Goal: Information Seeking & Learning: Learn about a topic

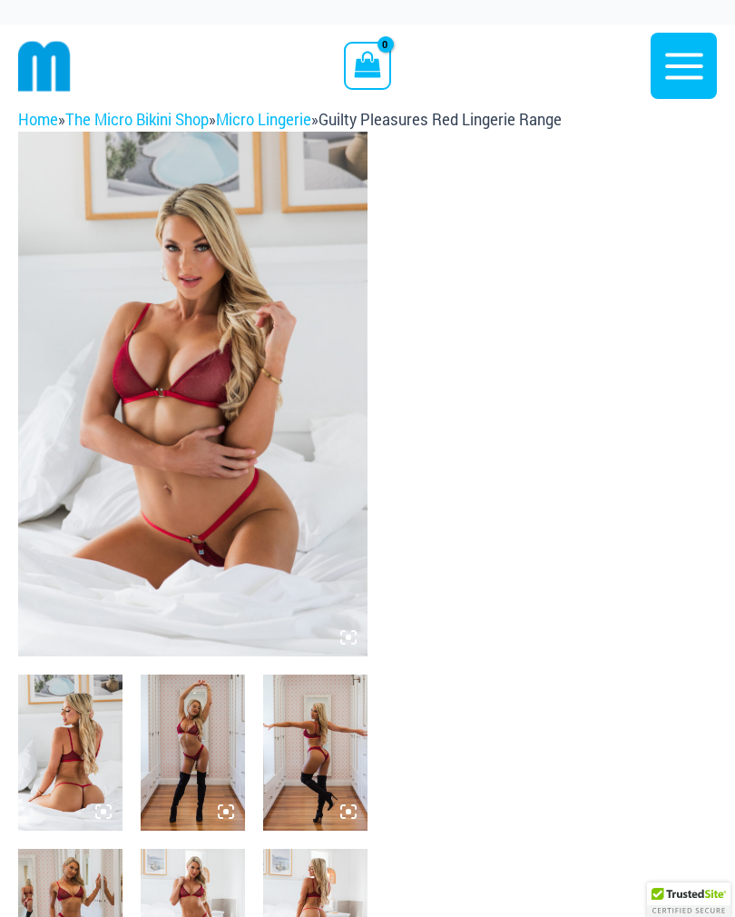
click at [93, 764] on img at bounding box center [70, 753] width 104 height 156
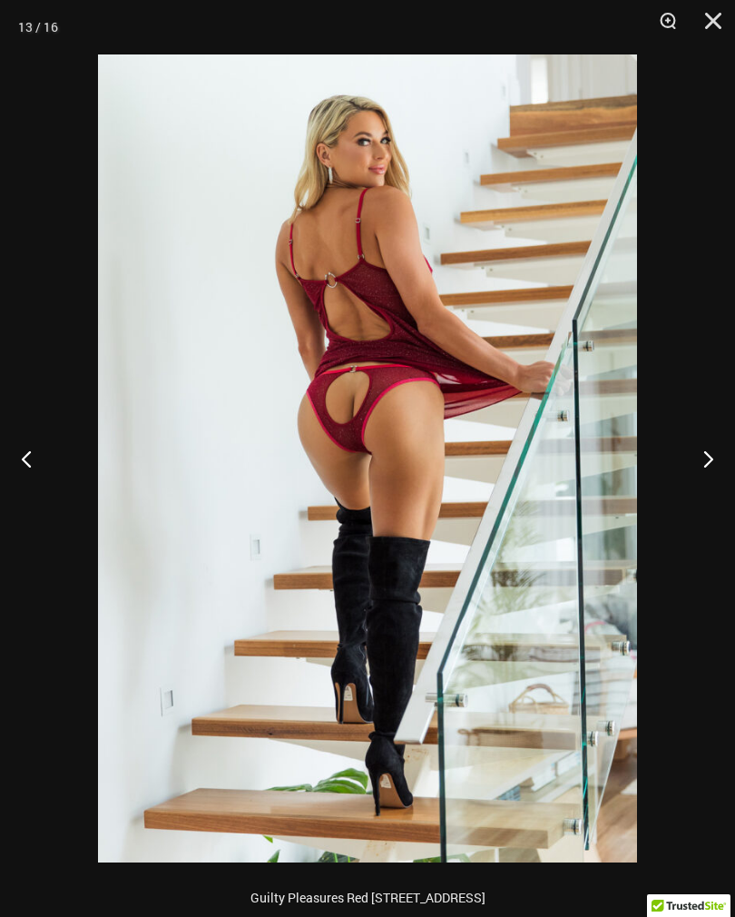
click at [675, 25] on button "Zoom" at bounding box center [661, 27] width 45 height 54
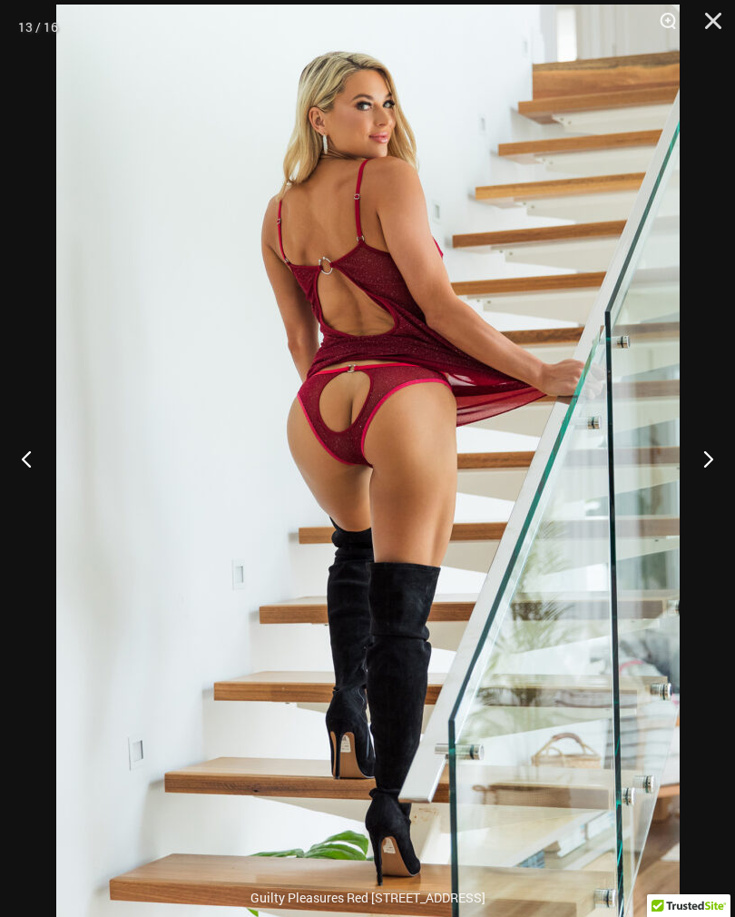
click at [605, 579] on img at bounding box center [368, 472] width 624 height 935
click at [582, 416] on img at bounding box center [368, 472] width 624 height 935
click at [700, 455] on button "Next" at bounding box center [701, 458] width 68 height 91
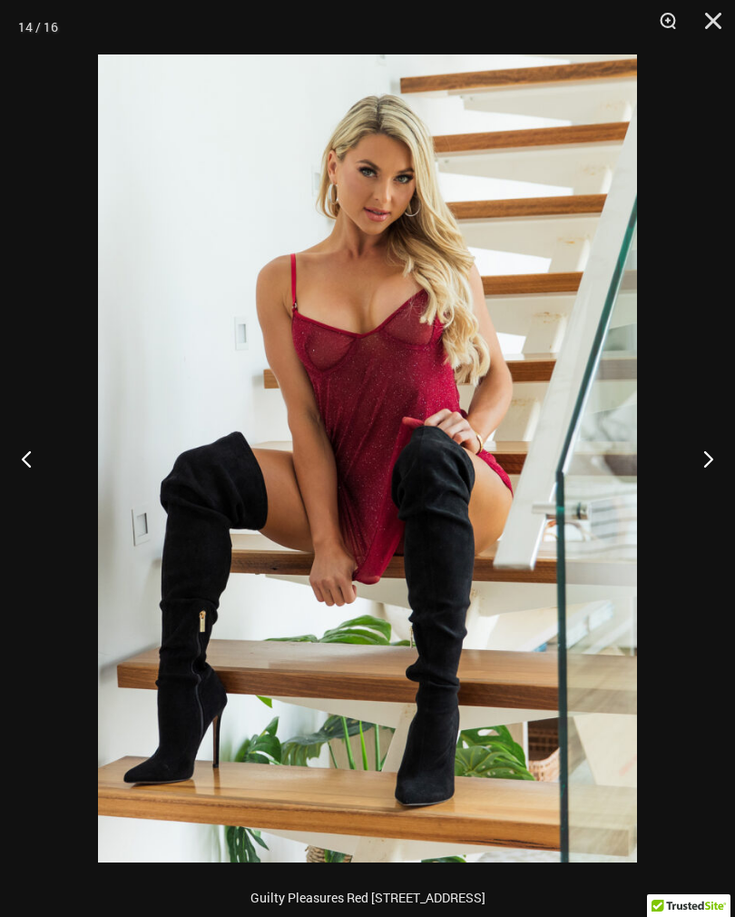
click at [707, 459] on button "Next" at bounding box center [701, 458] width 68 height 91
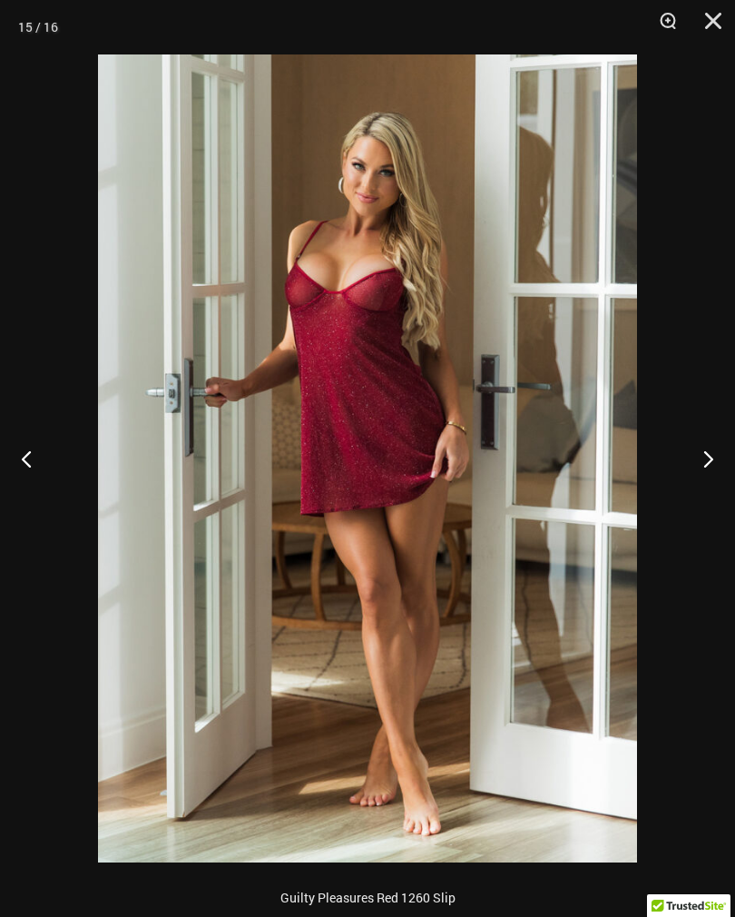
click at [654, 326] on div at bounding box center [367, 458] width 735 height 917
click at [712, 451] on div at bounding box center [367, 458] width 735 height 917
click at [706, 462] on button "Next" at bounding box center [701, 458] width 68 height 91
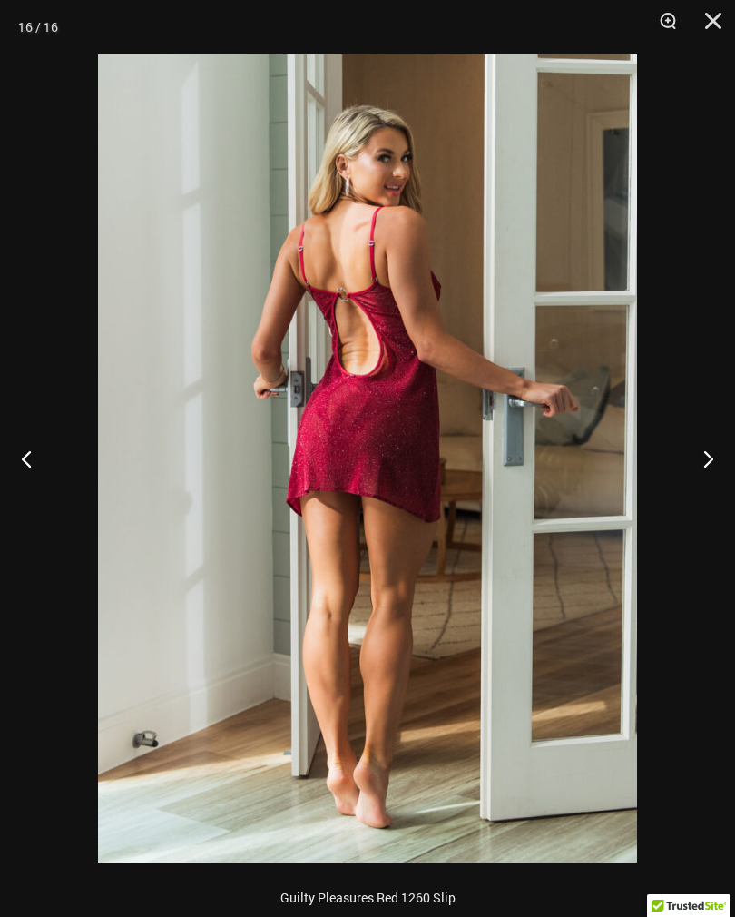
click at [711, 460] on button "Next" at bounding box center [701, 458] width 68 height 91
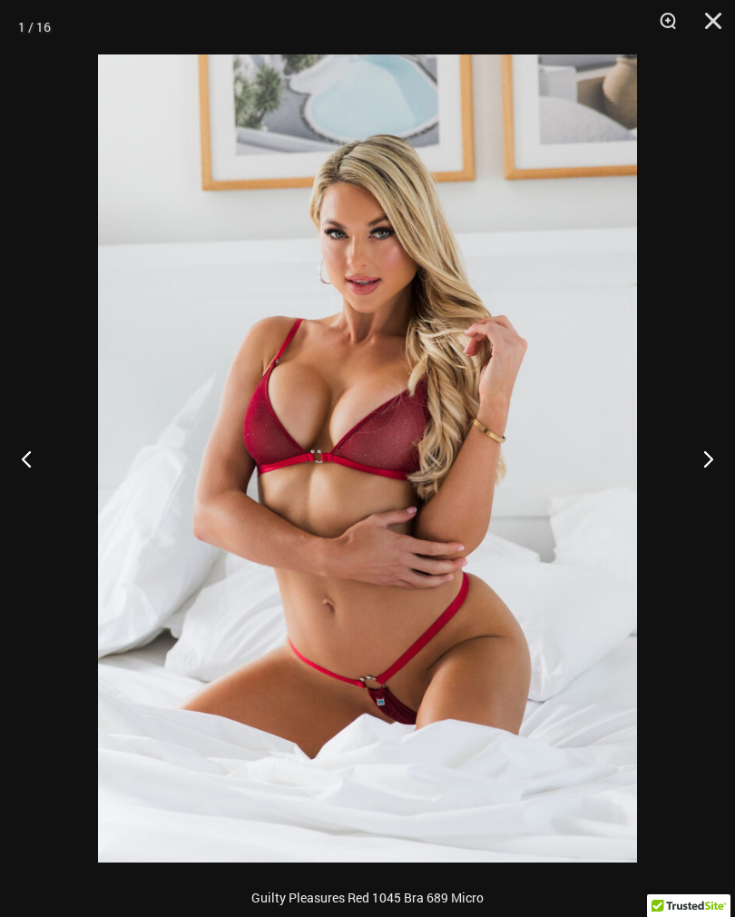
click at [708, 456] on button "Next" at bounding box center [701, 458] width 68 height 91
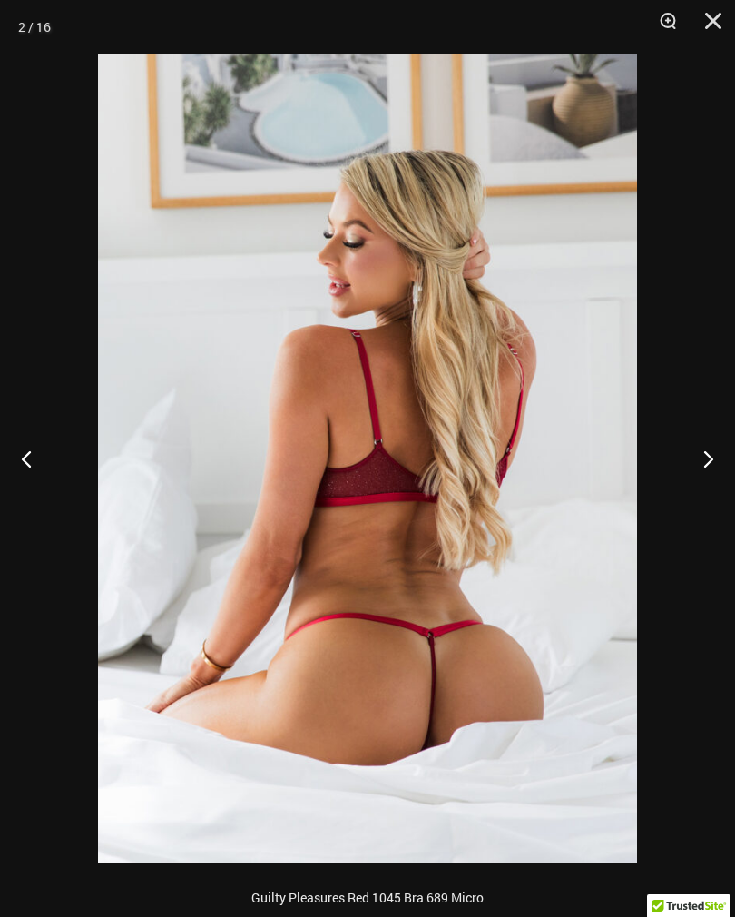
click at [702, 455] on button "Next" at bounding box center [701, 458] width 68 height 91
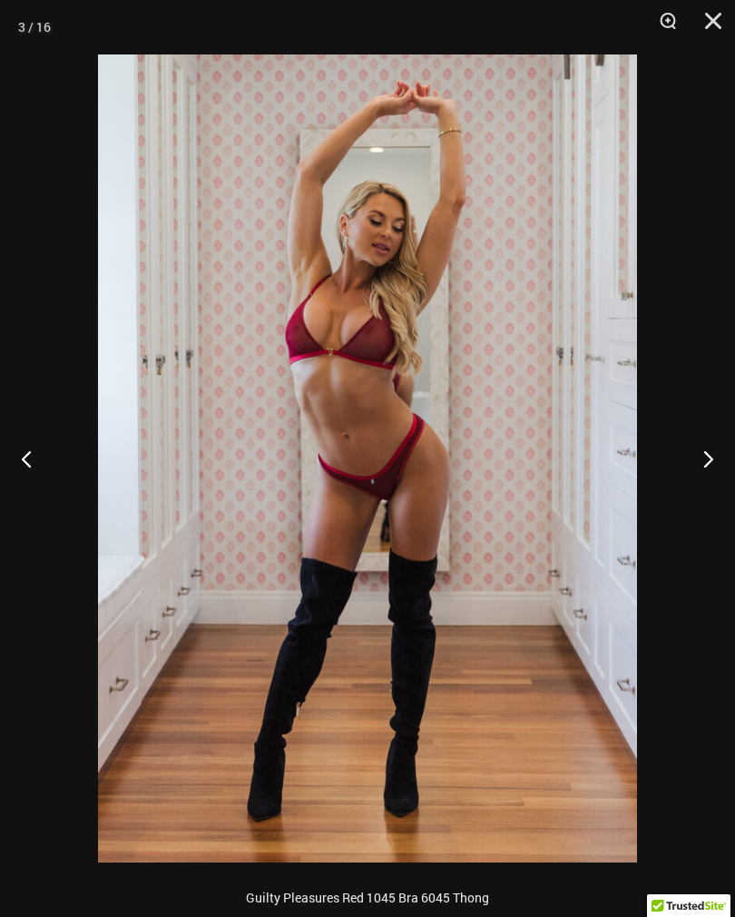
click at [700, 450] on button "Next" at bounding box center [701, 458] width 68 height 91
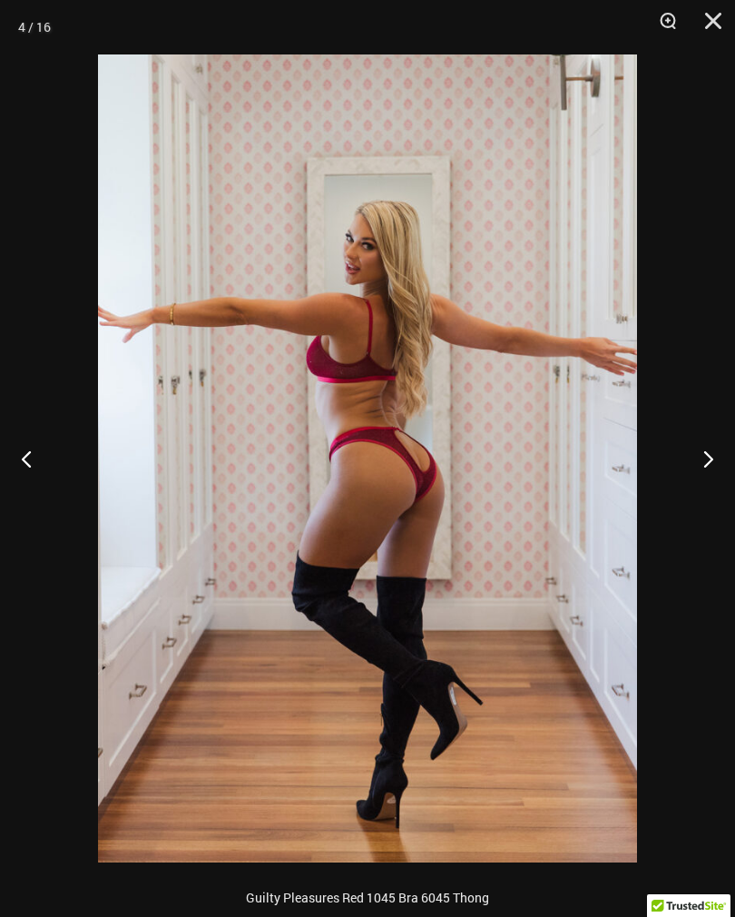
click at [692, 448] on button "Next" at bounding box center [701, 458] width 68 height 91
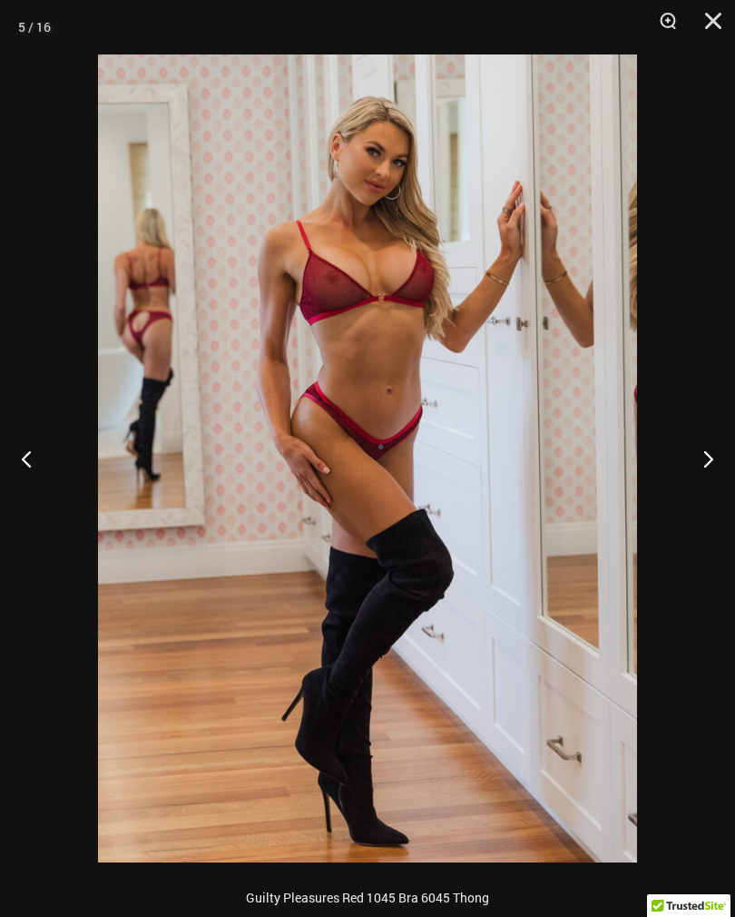
click at [694, 453] on button "Next" at bounding box center [701, 458] width 68 height 91
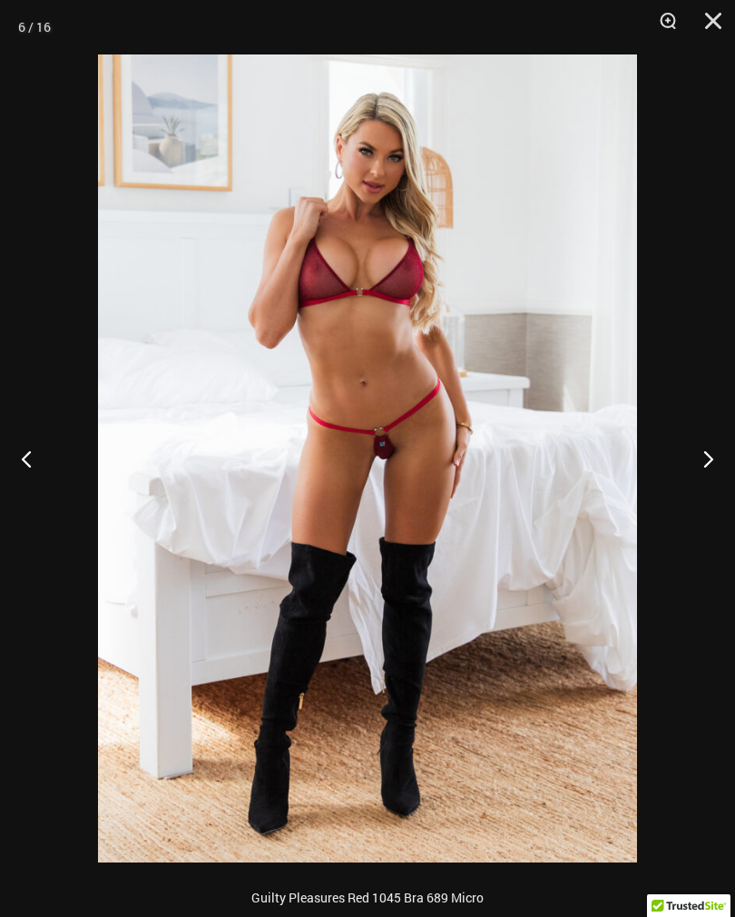
click at [691, 460] on button "Next" at bounding box center [701, 458] width 68 height 91
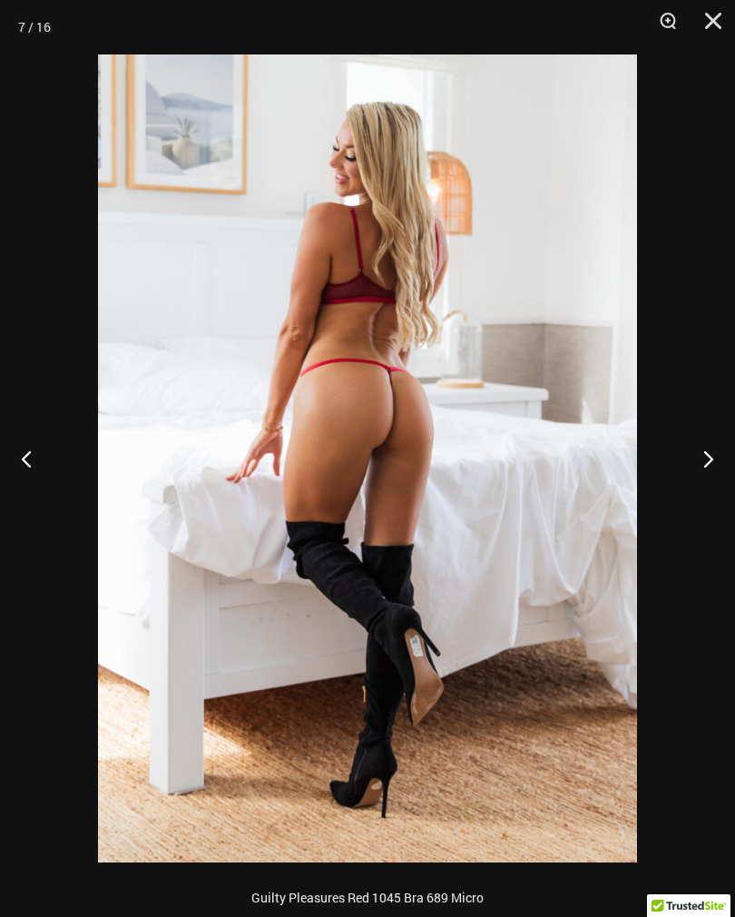
click at [685, 460] on button "Next" at bounding box center [701, 458] width 68 height 91
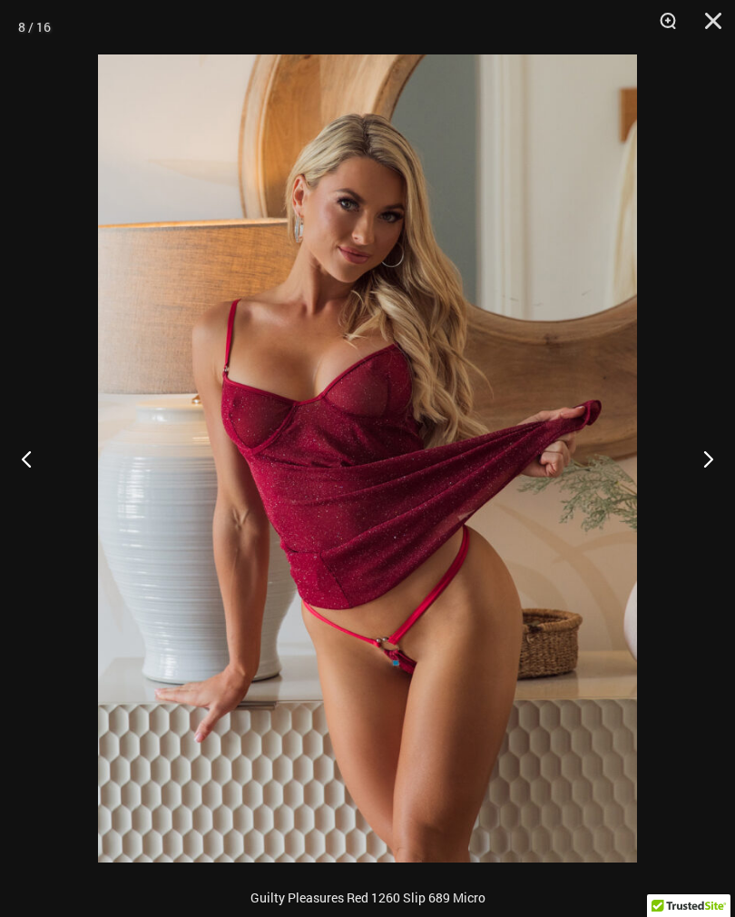
click at [686, 466] on button "Next" at bounding box center [701, 458] width 68 height 91
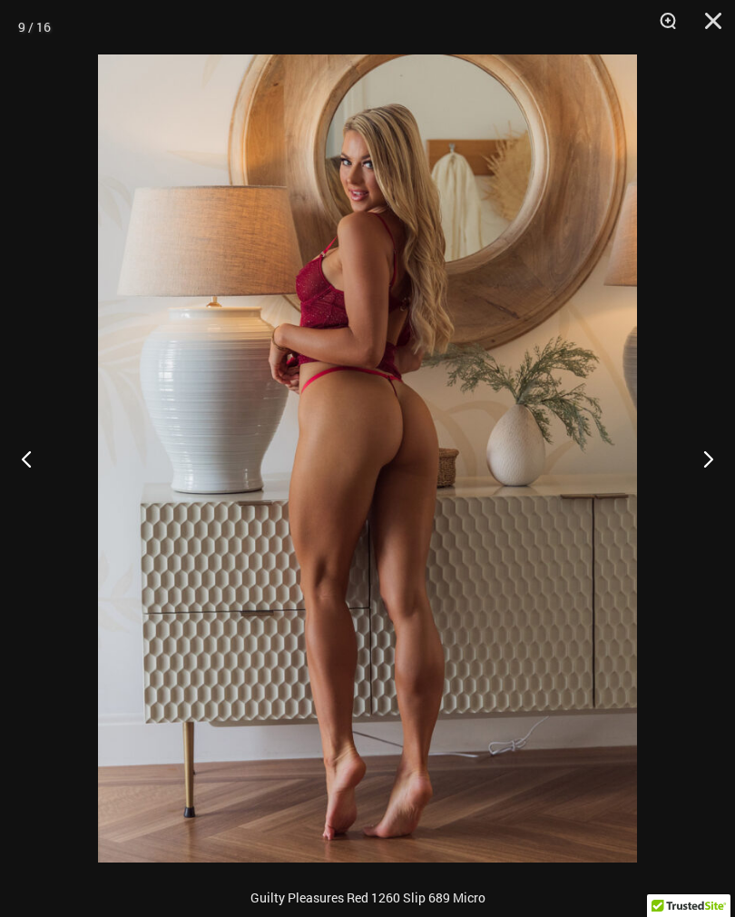
click at [685, 464] on button "Next" at bounding box center [701, 458] width 68 height 91
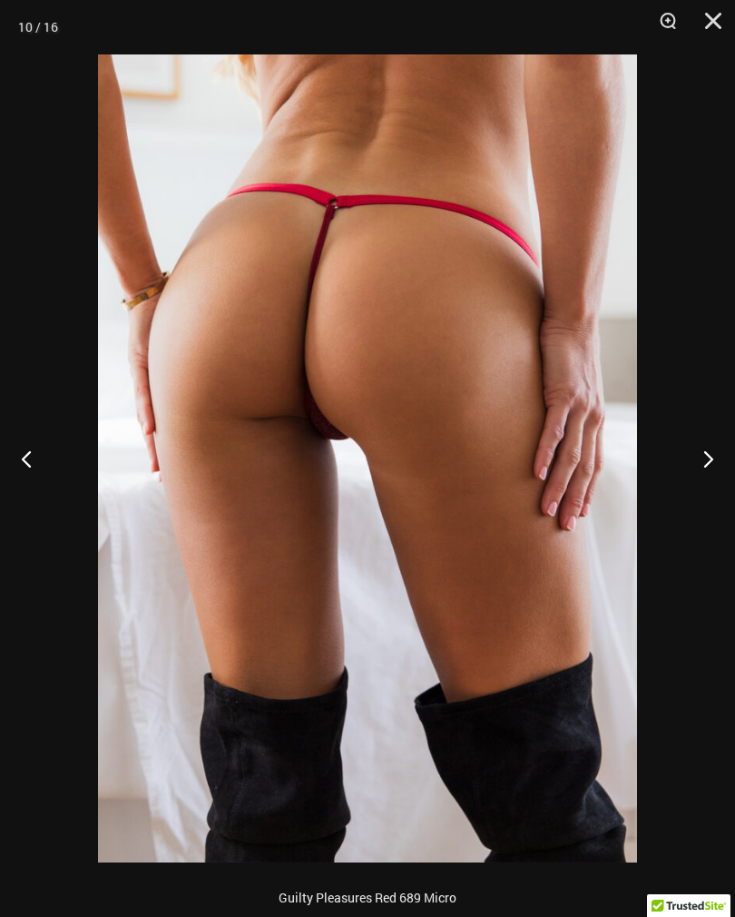
click at [689, 467] on button "Next" at bounding box center [701, 458] width 68 height 91
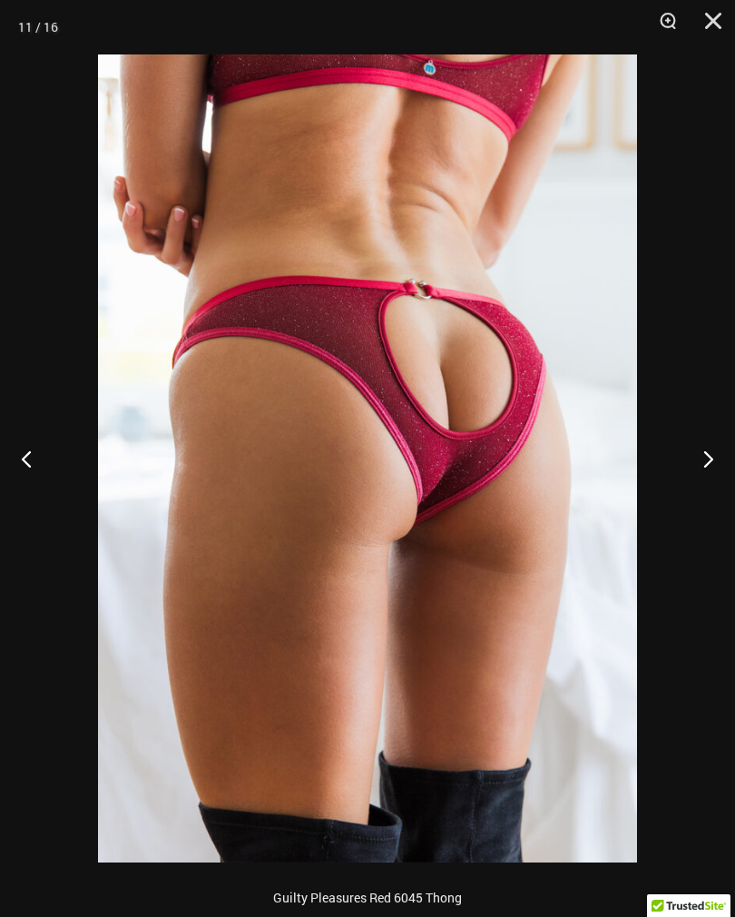
click at [689, 462] on button "Next" at bounding box center [701, 458] width 68 height 91
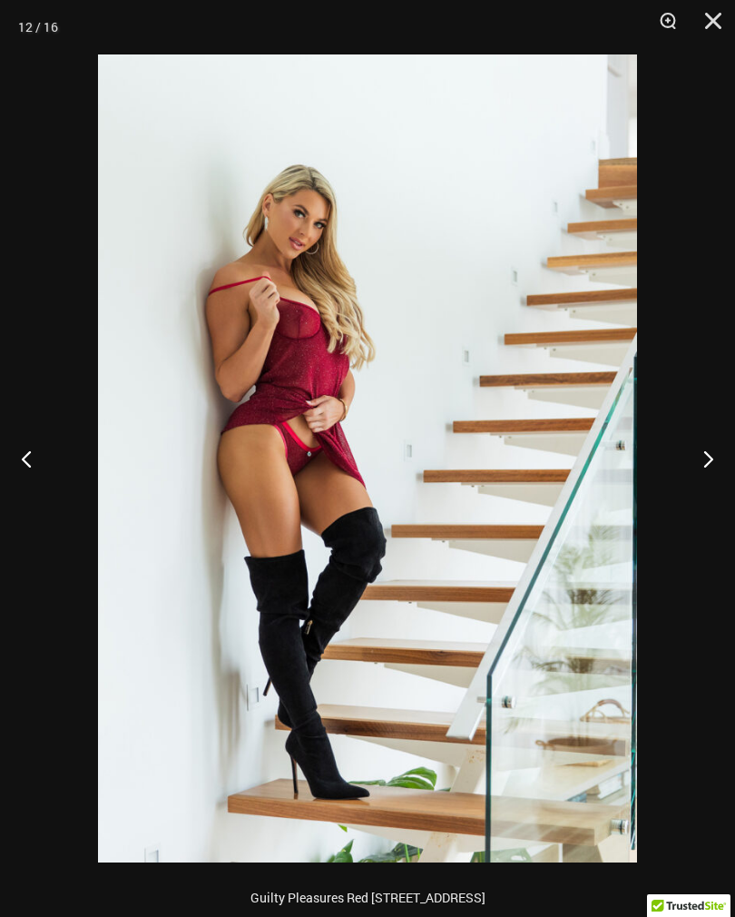
click at [693, 469] on button "Next" at bounding box center [701, 458] width 68 height 91
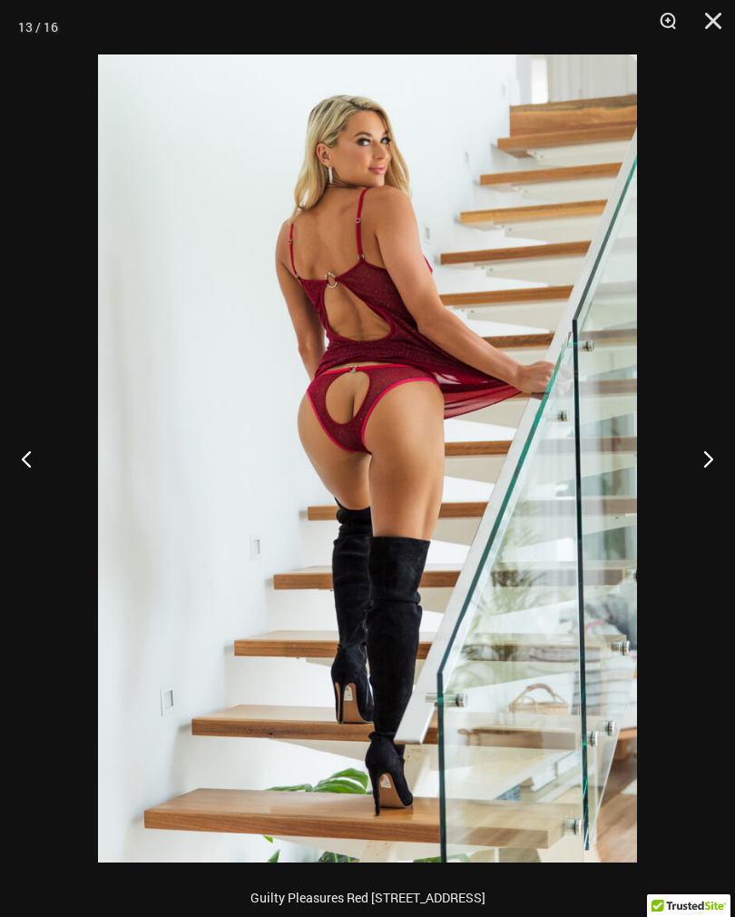
click at [686, 487] on button "Next" at bounding box center [701, 458] width 68 height 91
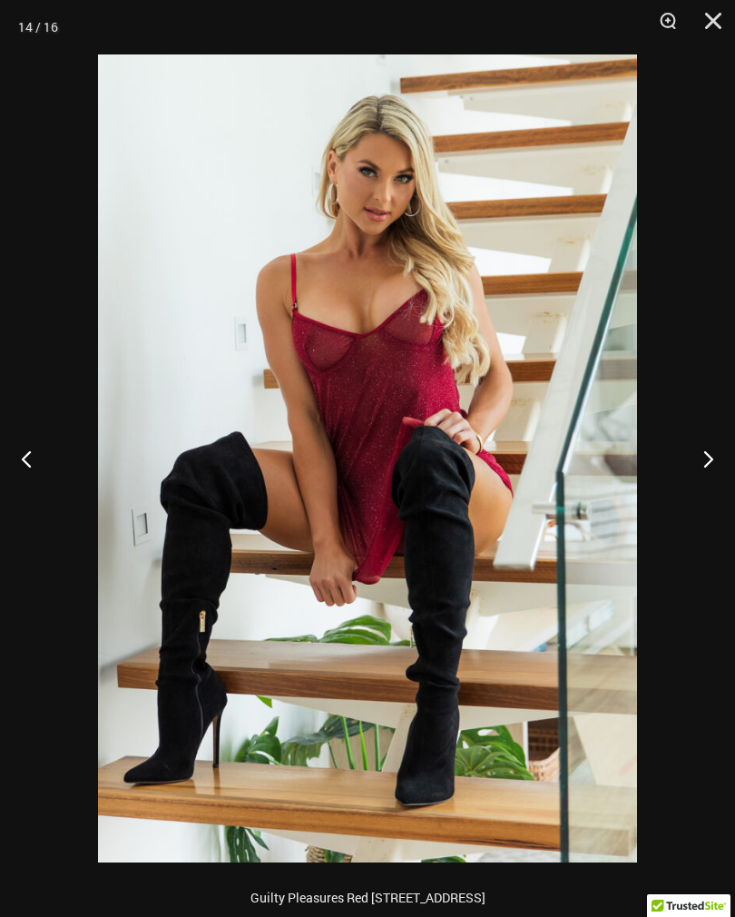
click at [691, 475] on button "Next" at bounding box center [701, 458] width 68 height 91
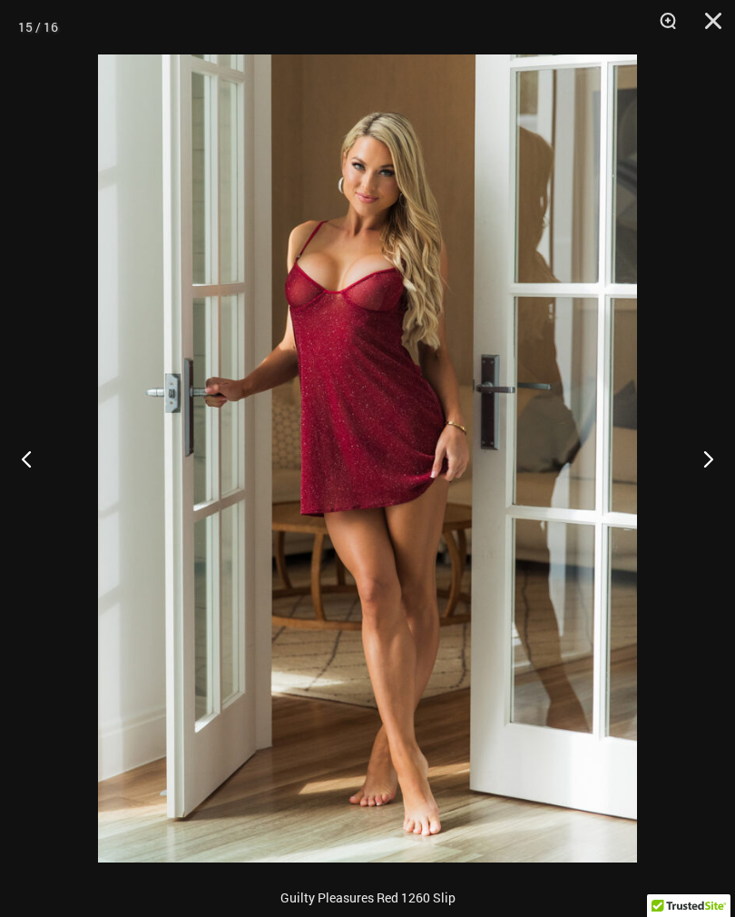
click at [690, 466] on button "Next" at bounding box center [701, 458] width 68 height 91
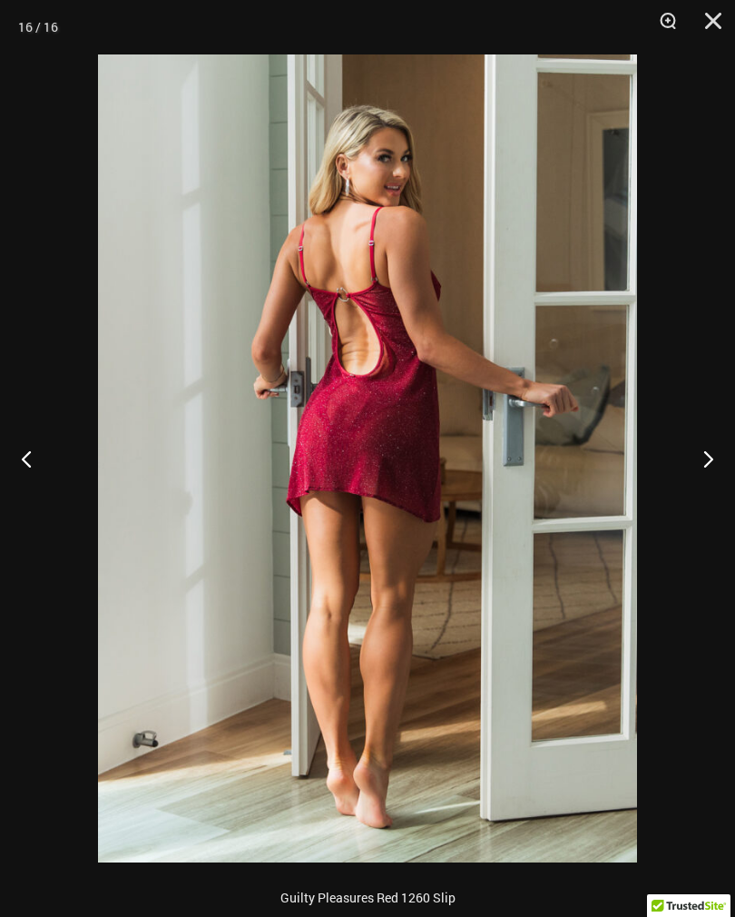
click at [691, 461] on button "Next" at bounding box center [701, 458] width 68 height 91
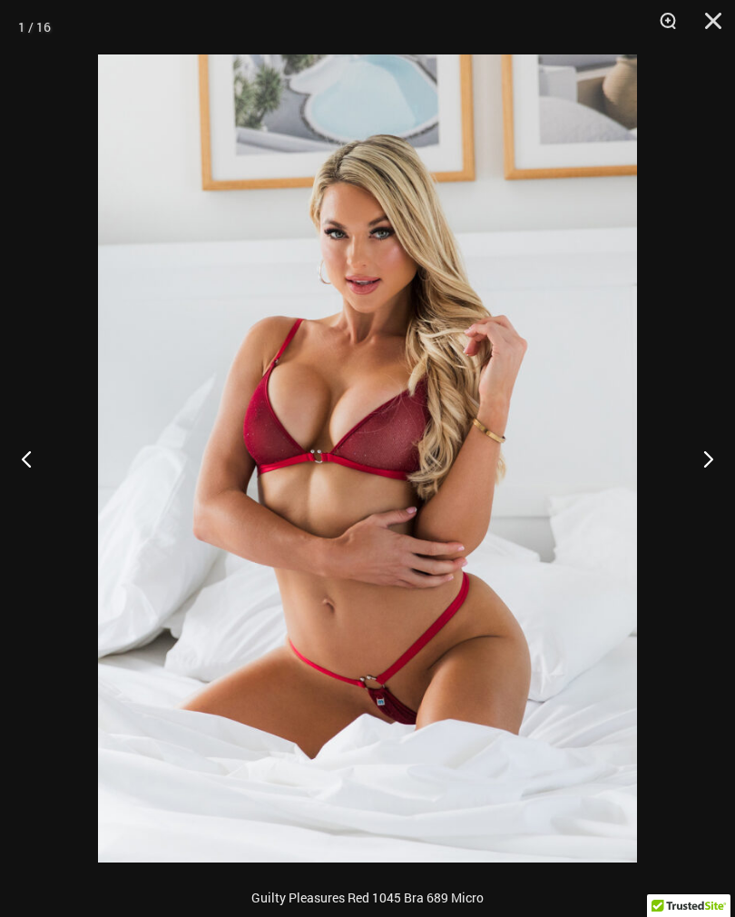
click at [686, 460] on button "Next" at bounding box center [701, 458] width 68 height 91
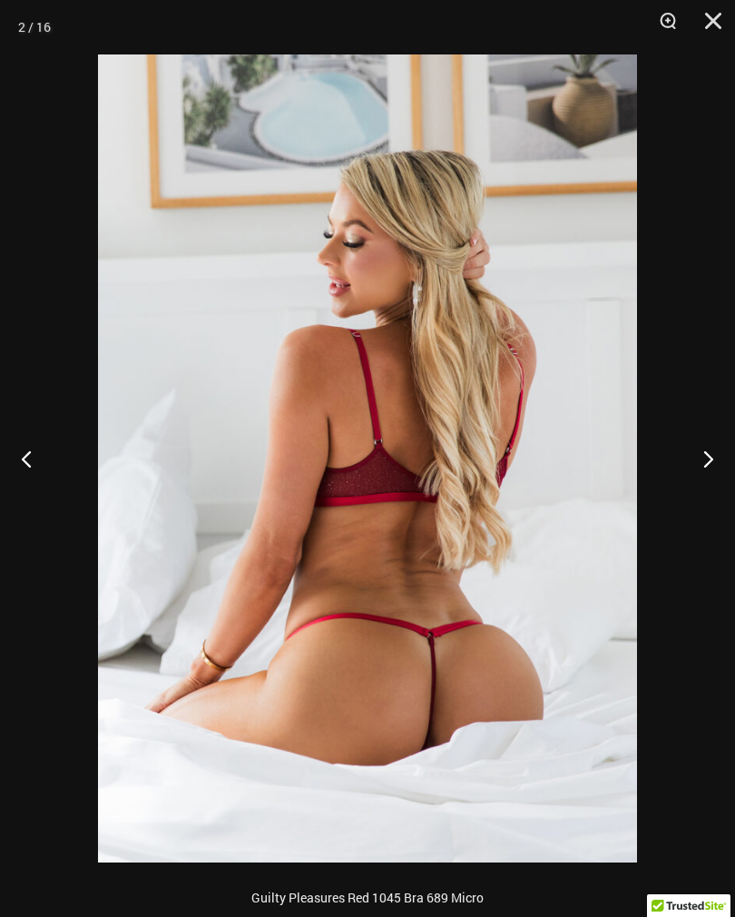
click at [688, 456] on button "Next" at bounding box center [701, 458] width 68 height 91
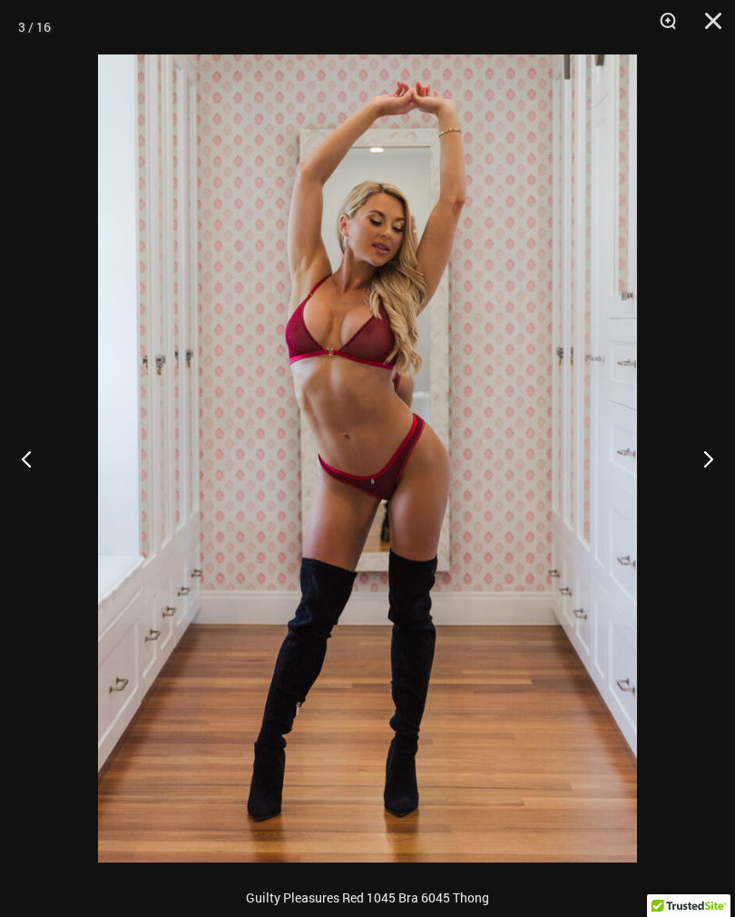
click at [689, 450] on button "Next" at bounding box center [701, 458] width 68 height 91
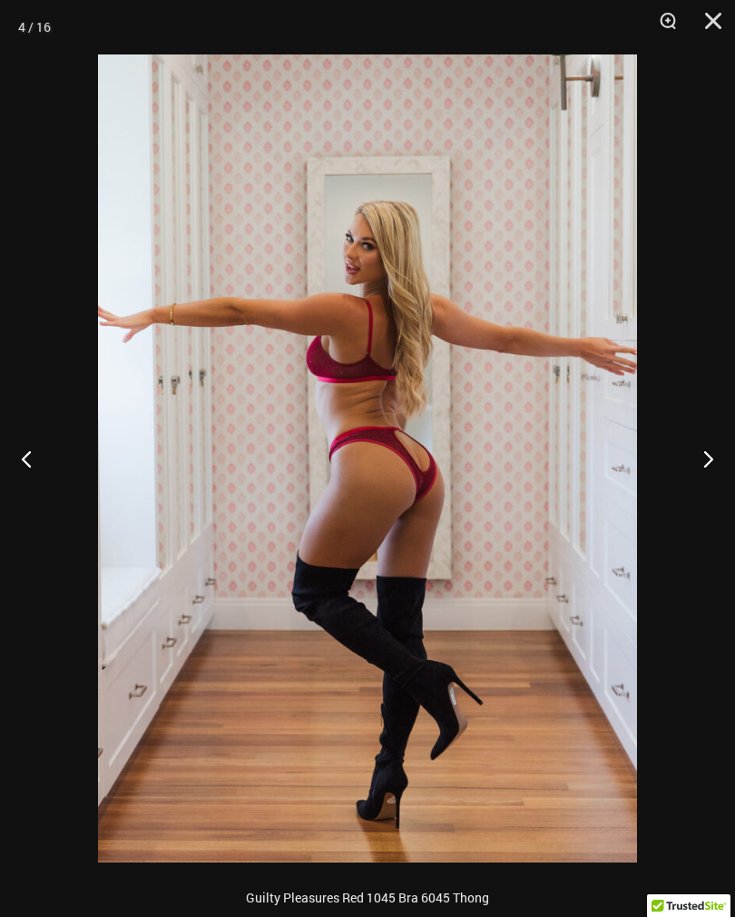
click at [688, 449] on button "Next" at bounding box center [701, 458] width 68 height 91
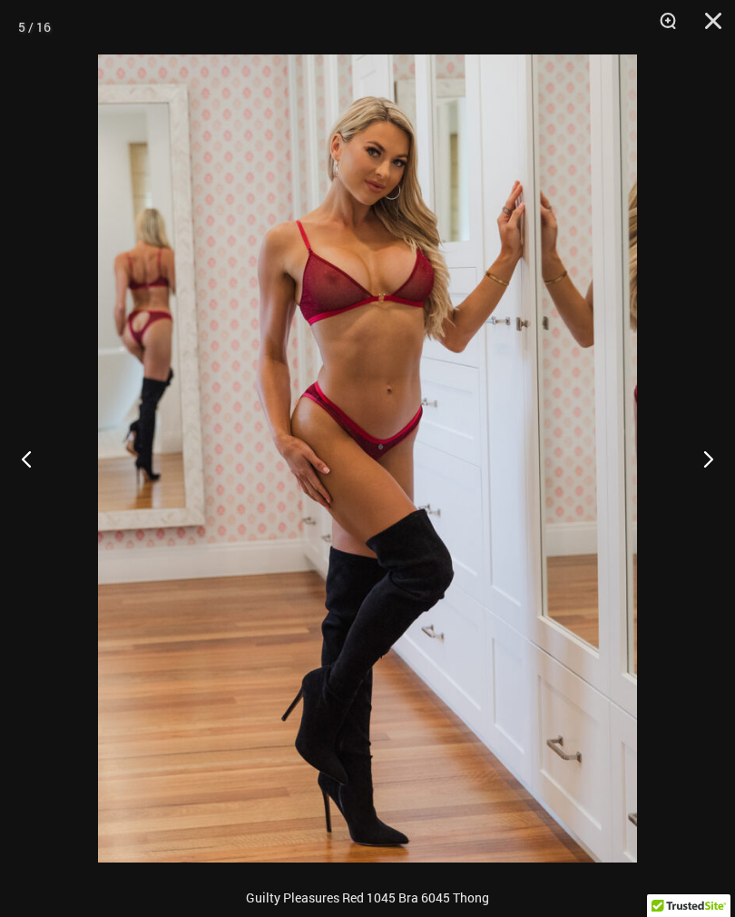
click at [685, 446] on button "Next" at bounding box center [701, 458] width 68 height 91
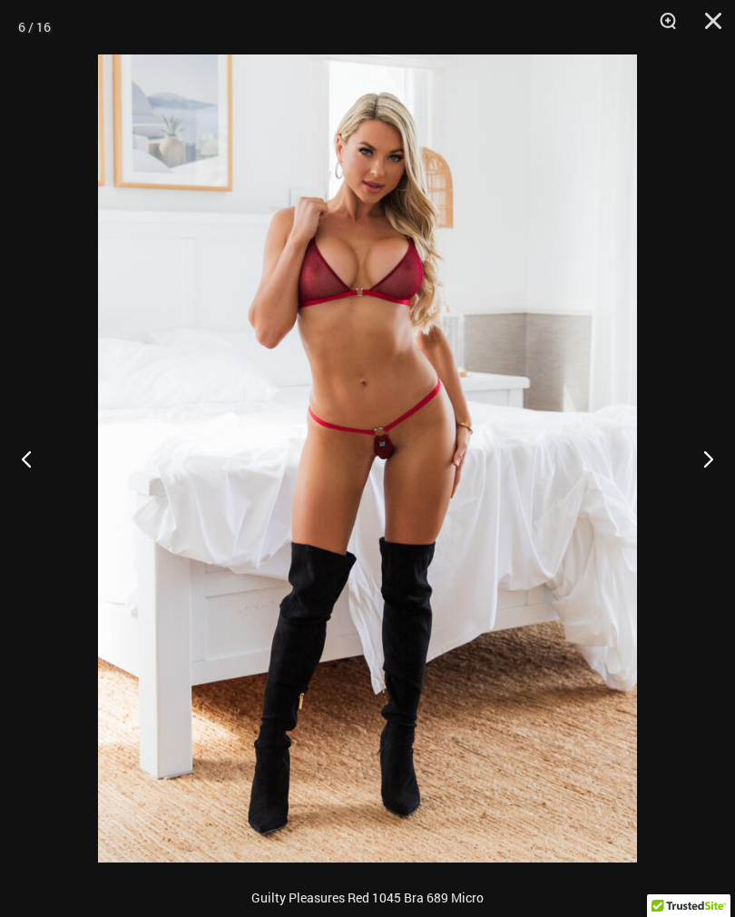
click at [680, 444] on button "Next" at bounding box center [701, 458] width 68 height 91
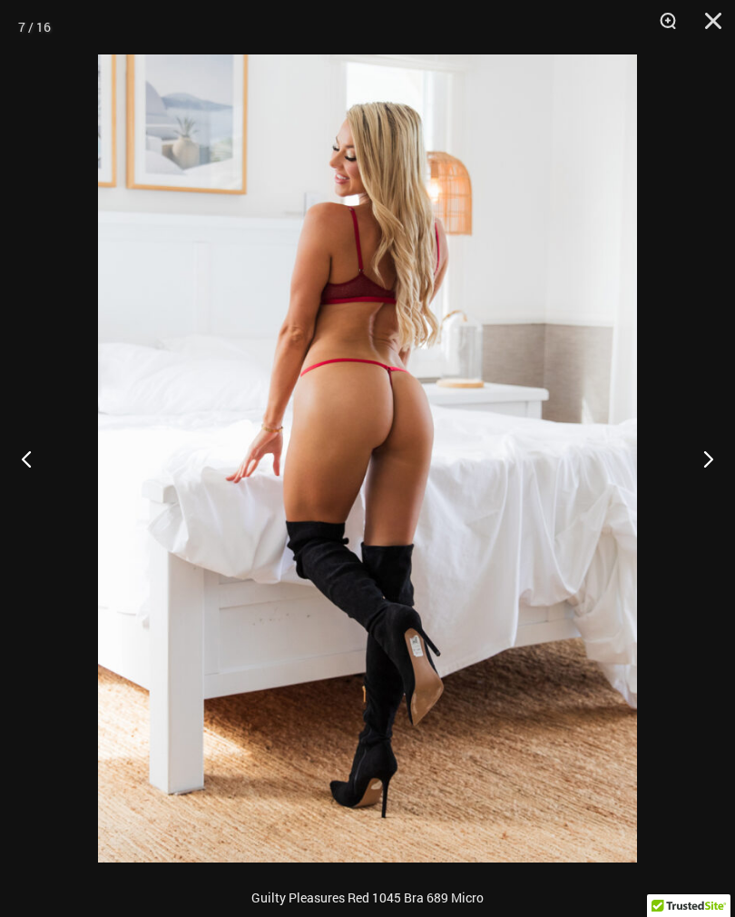
click at [685, 451] on button "Next" at bounding box center [701, 458] width 68 height 91
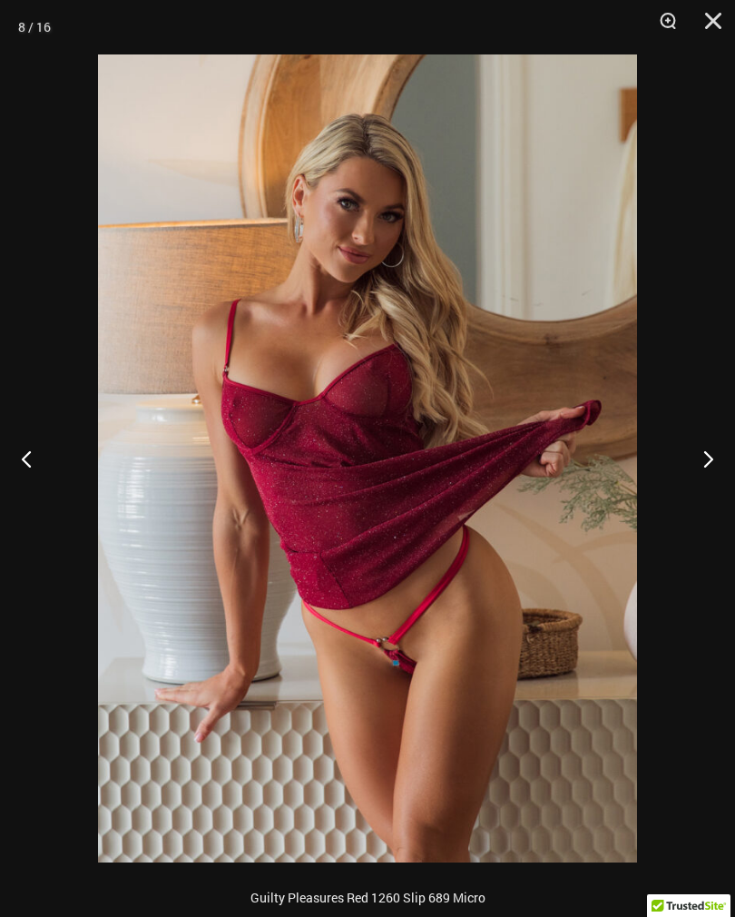
click at [687, 446] on button "Next" at bounding box center [701, 458] width 68 height 91
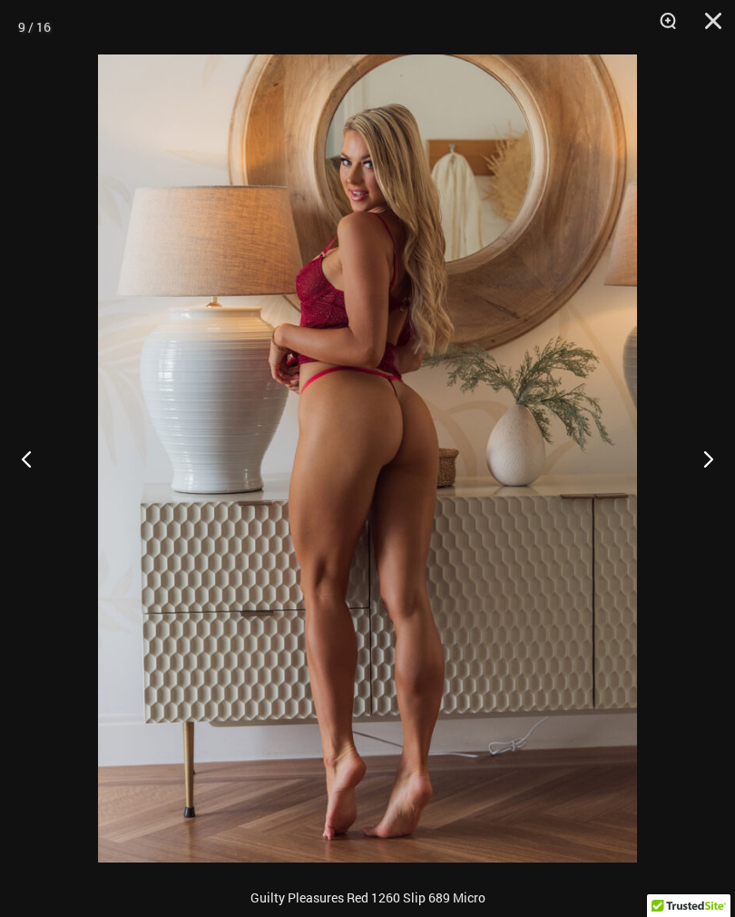
click at [685, 447] on button "Next" at bounding box center [701, 458] width 68 height 91
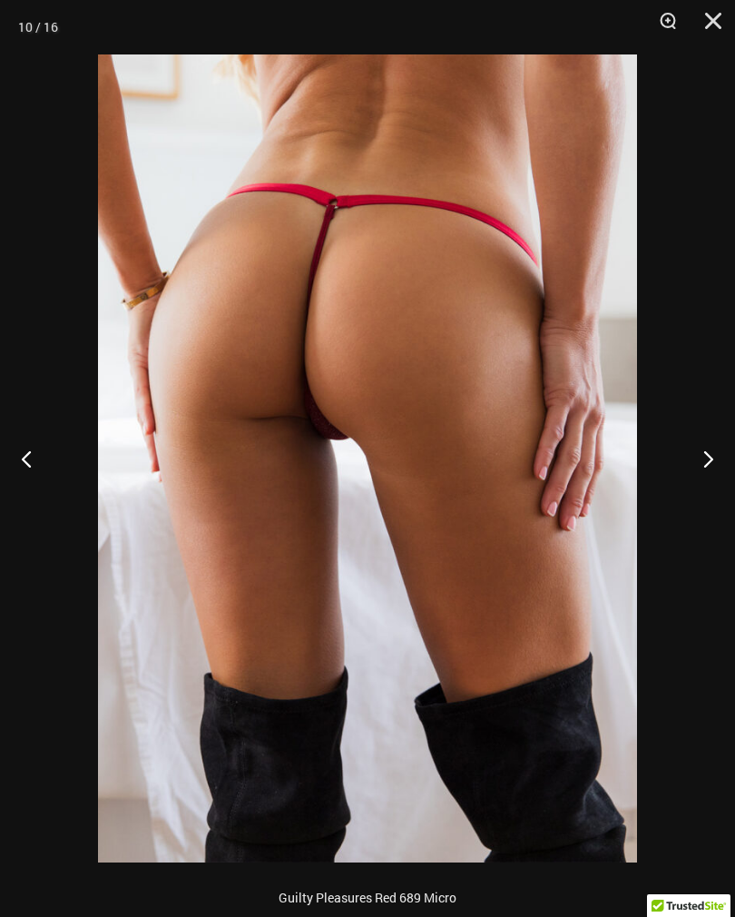
click at [684, 445] on button "Next" at bounding box center [701, 458] width 68 height 91
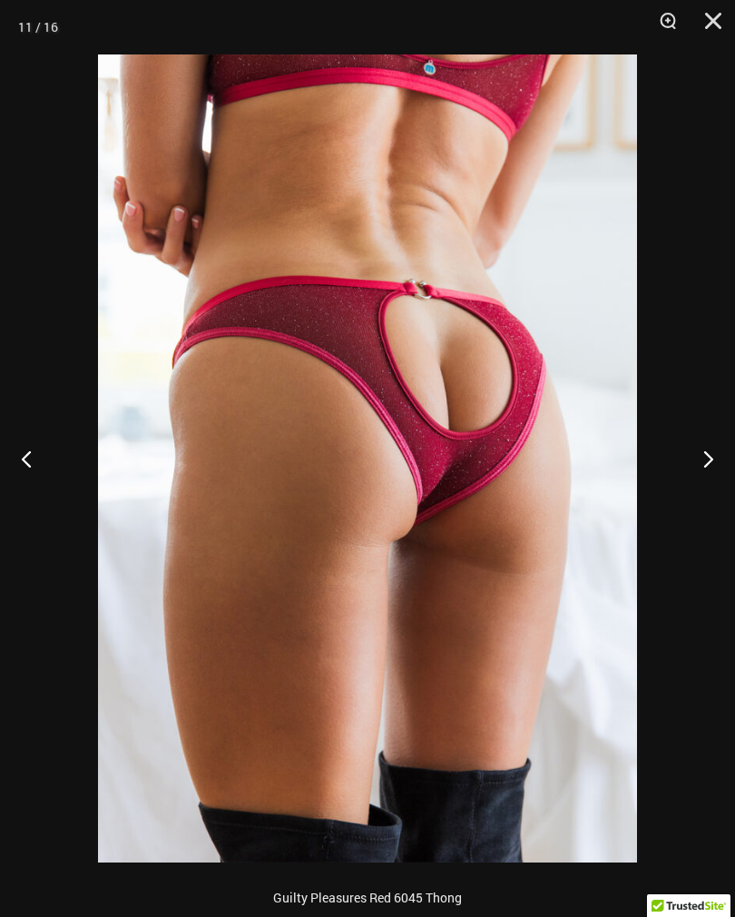
click at [675, 448] on button "Next" at bounding box center [701, 458] width 68 height 91
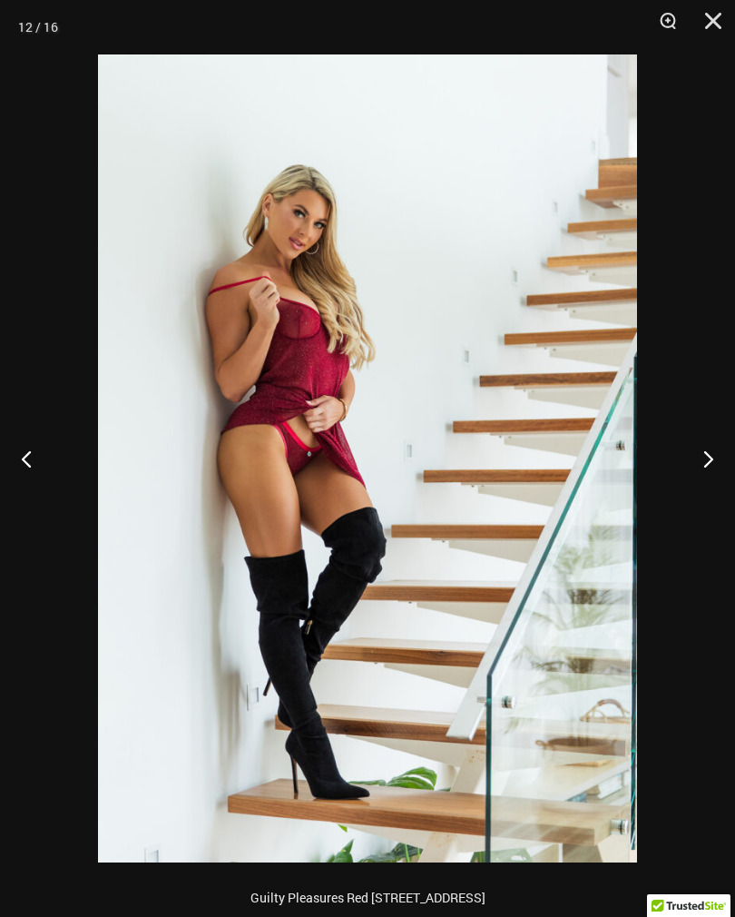
click at [696, 473] on button "Next" at bounding box center [701, 458] width 68 height 91
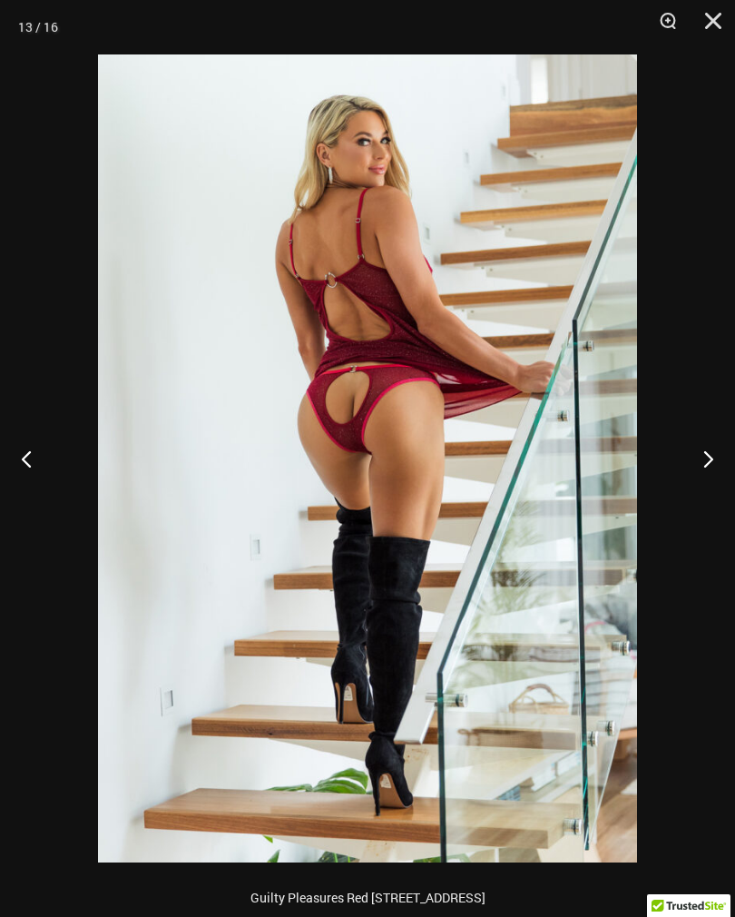
click at [665, 38] on button "Zoom" at bounding box center [661, 27] width 45 height 54
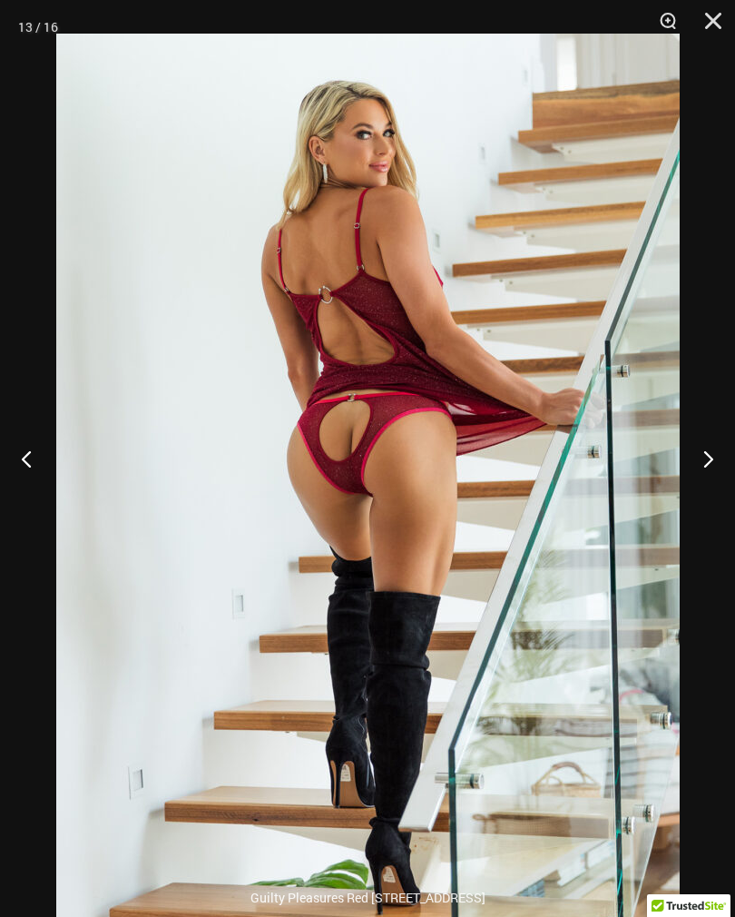
click at [113, 653] on img at bounding box center [368, 501] width 624 height 935
click at [123, 602] on img at bounding box center [368, 501] width 624 height 935
click at [705, 464] on button "Next" at bounding box center [701, 458] width 68 height 91
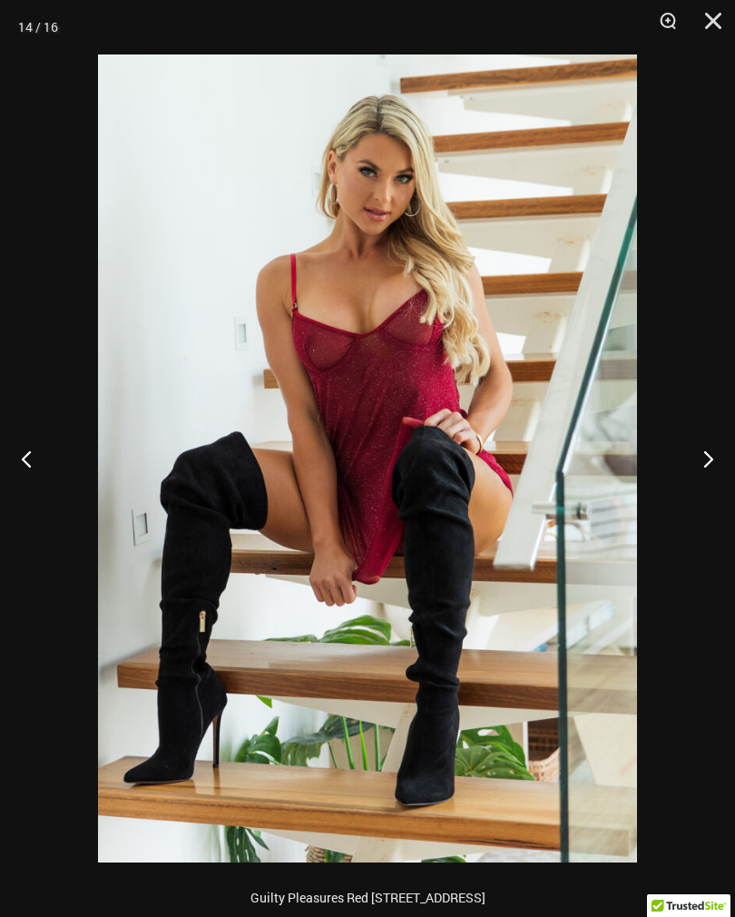
click at [703, 455] on button "Next" at bounding box center [701, 458] width 68 height 91
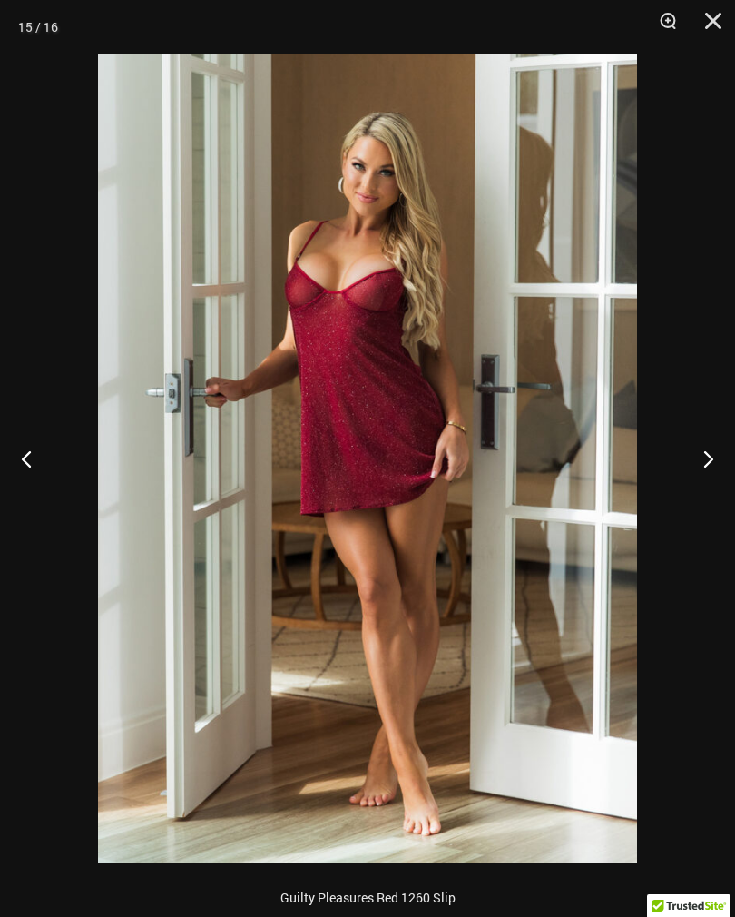
click at [705, 446] on button "Next" at bounding box center [701, 458] width 68 height 91
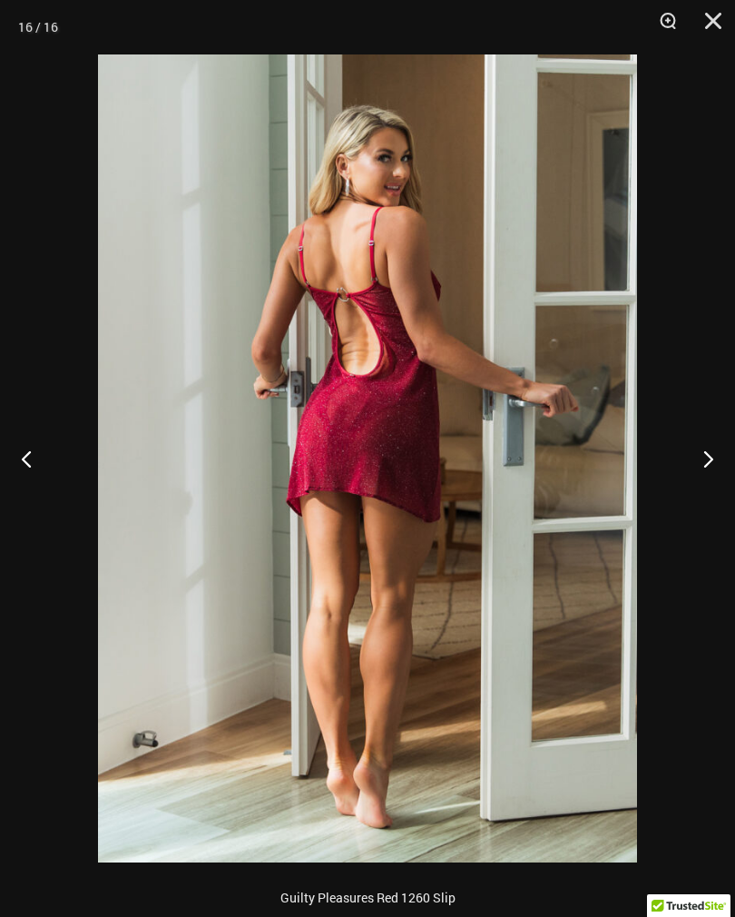
click at [727, 30] on button "Close" at bounding box center [707, 27] width 45 height 54
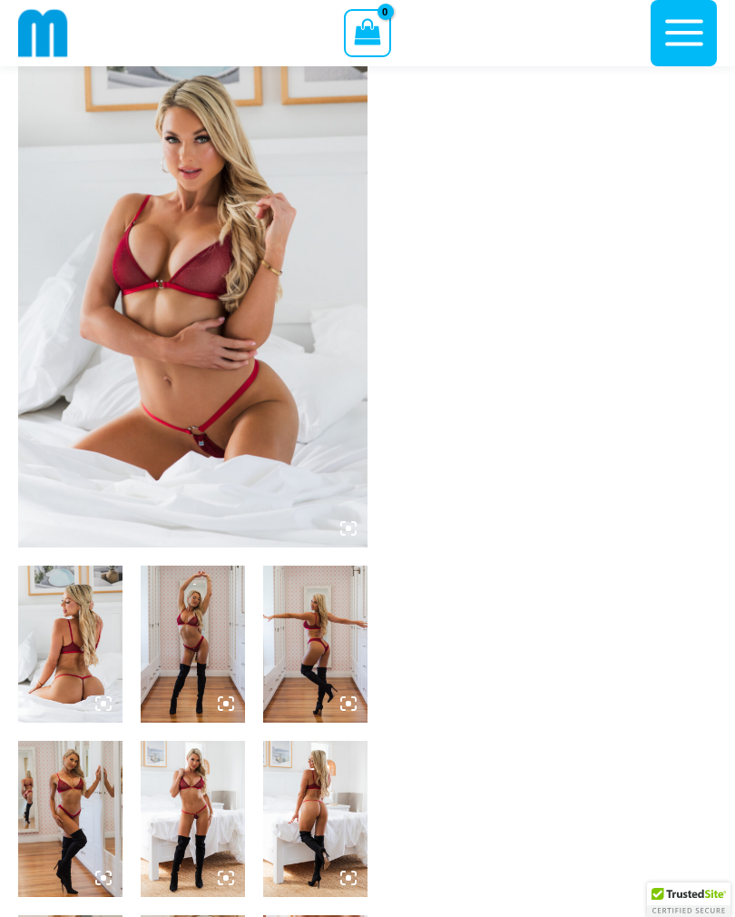
scroll to position [100, 0]
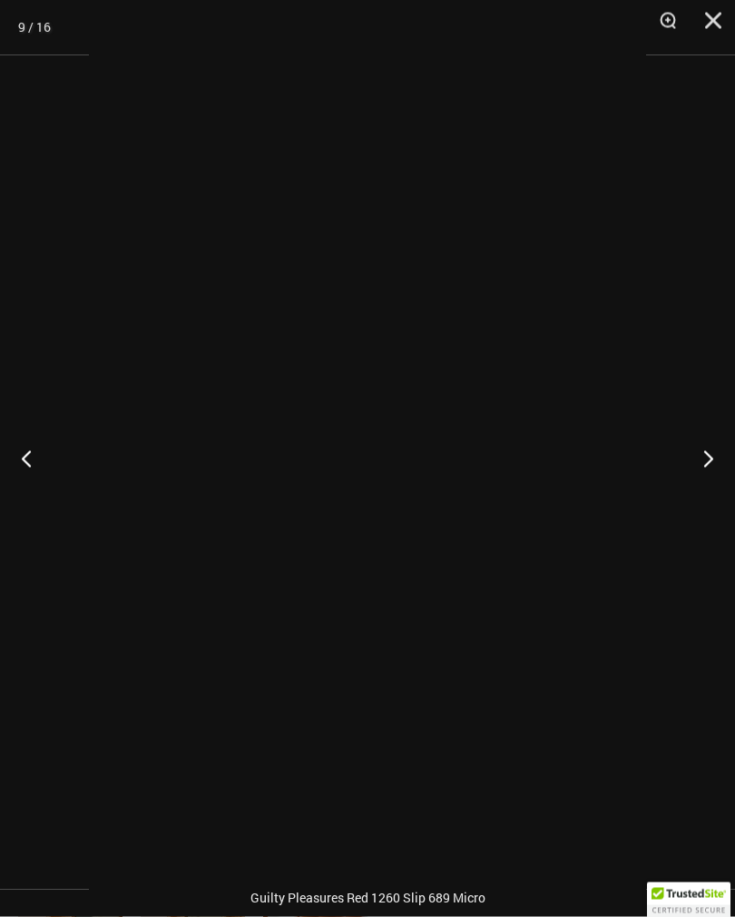
scroll to position [101, 0]
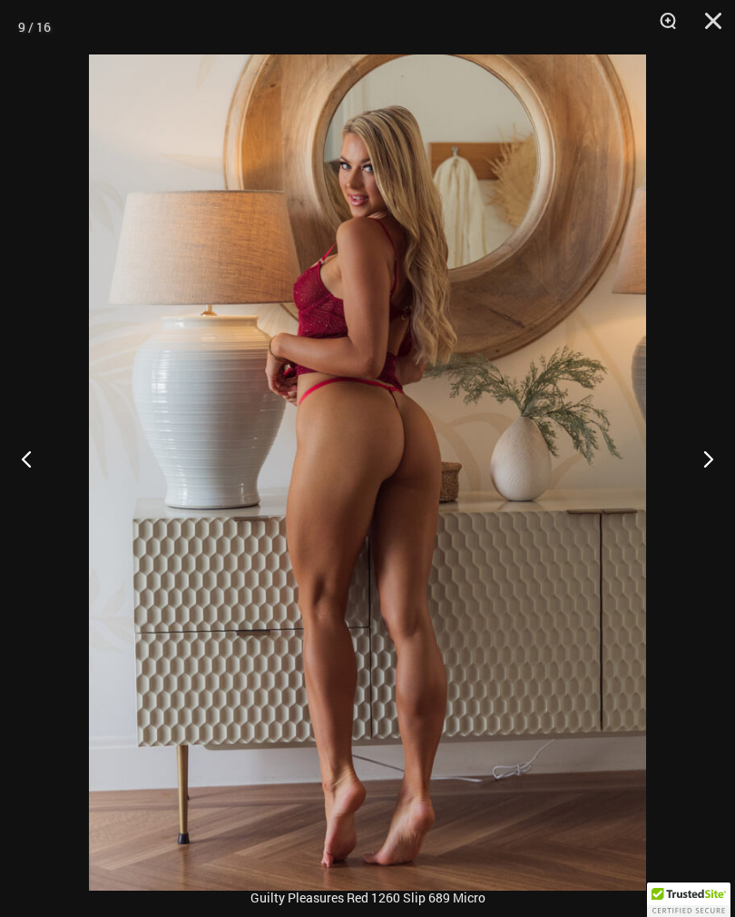
click at [697, 504] on button "Next" at bounding box center [701, 458] width 68 height 91
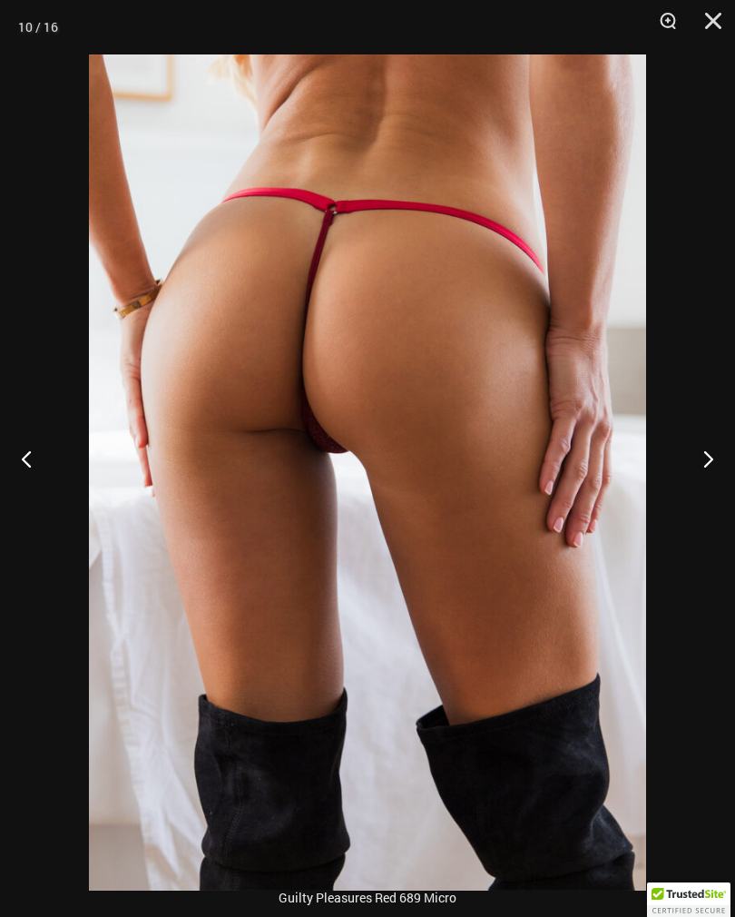
click at [700, 489] on button "Next" at bounding box center [701, 458] width 68 height 91
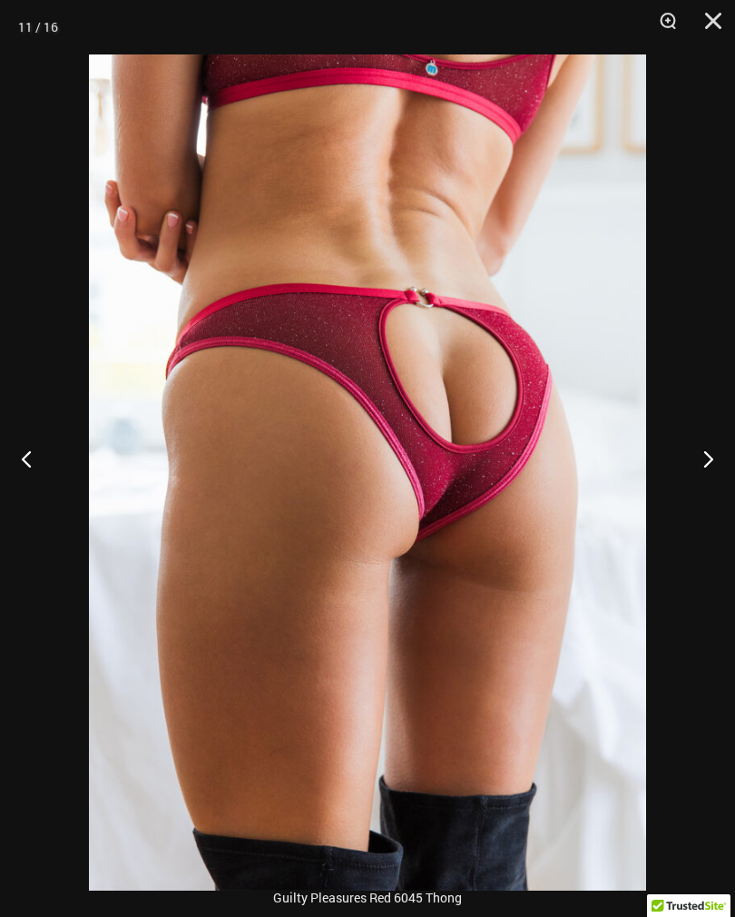
click at [702, 504] on button "Next" at bounding box center [701, 458] width 68 height 91
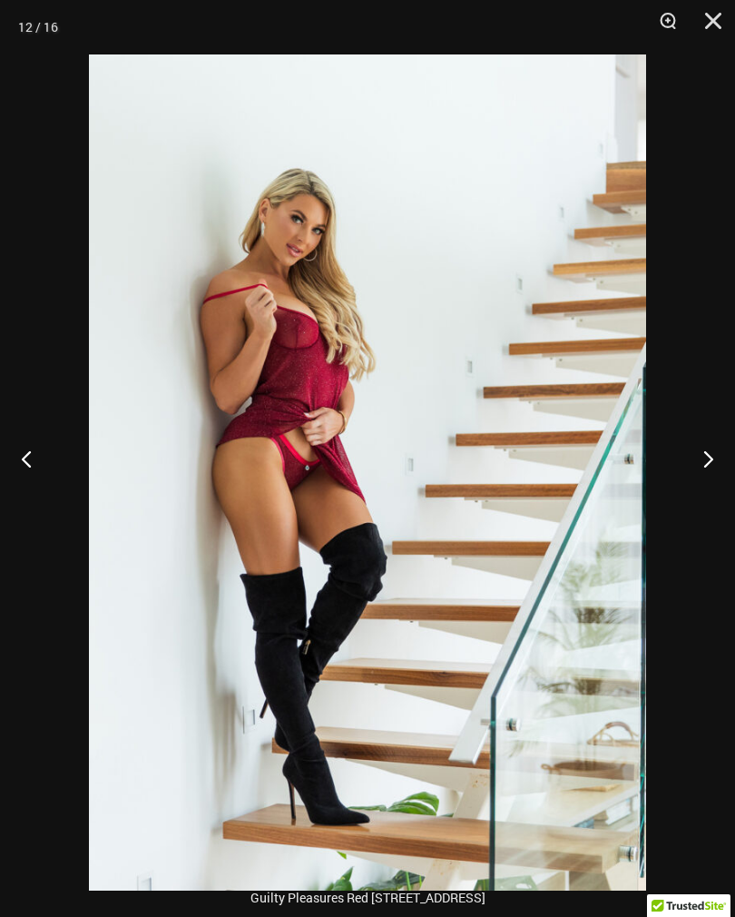
click at [701, 504] on button "Next" at bounding box center [701, 458] width 68 height 91
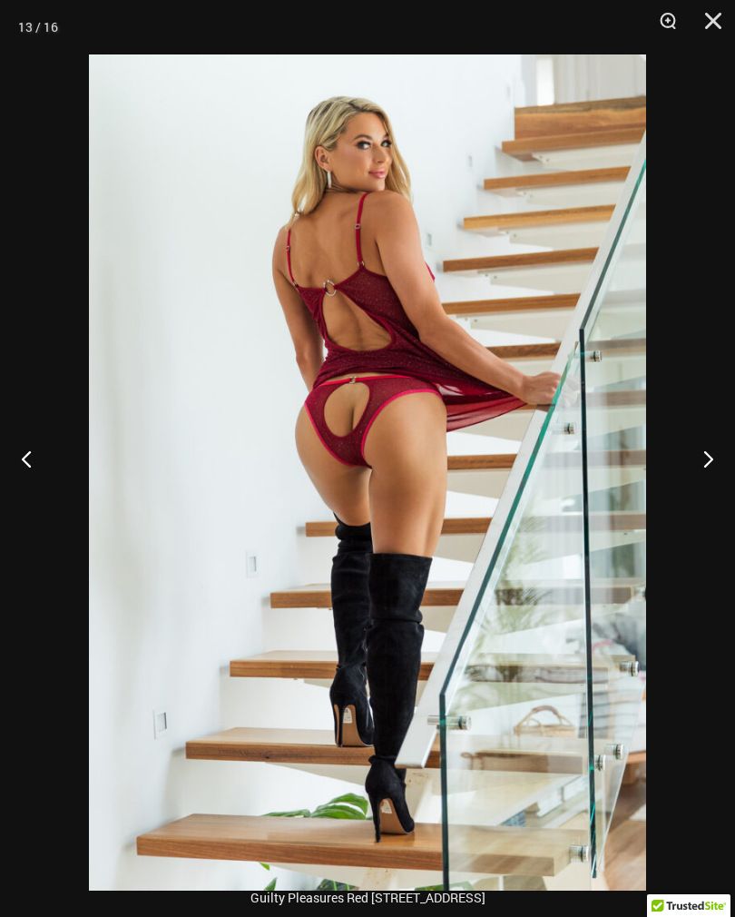
scroll to position [100, 0]
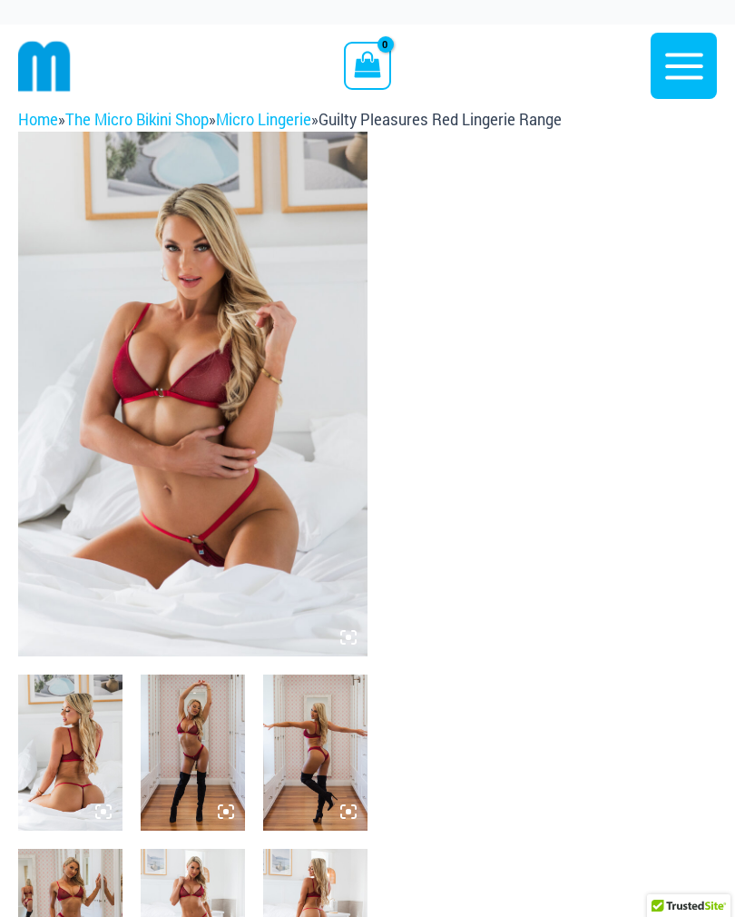
click at [311, 849] on img at bounding box center [315, 927] width 104 height 156
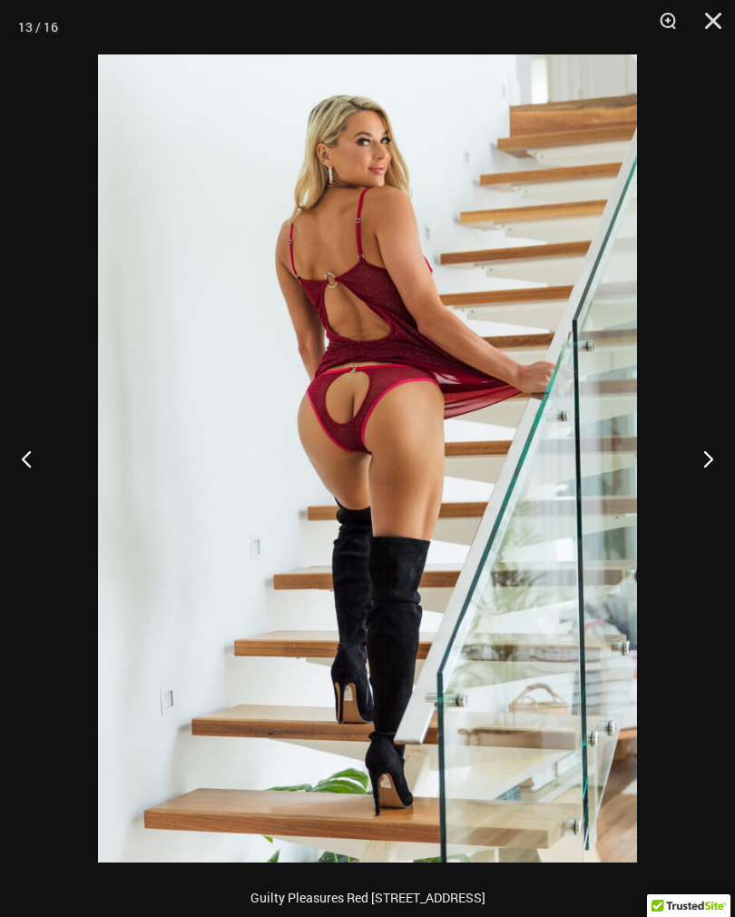
click at [672, 23] on button "Zoom" at bounding box center [661, 27] width 45 height 54
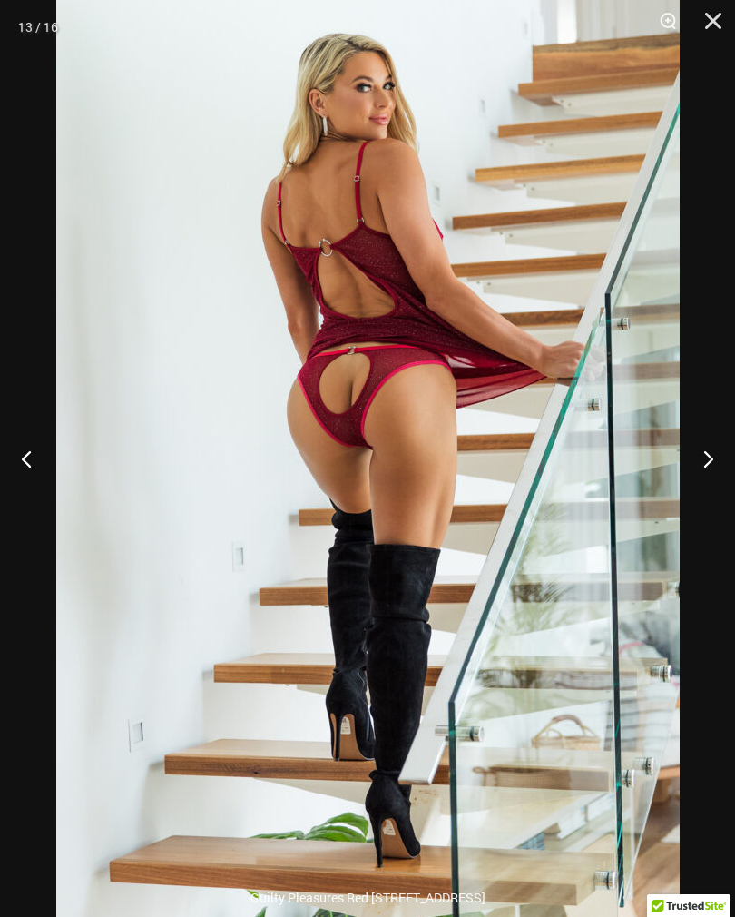
click at [695, 449] on button "Next" at bounding box center [701, 458] width 68 height 91
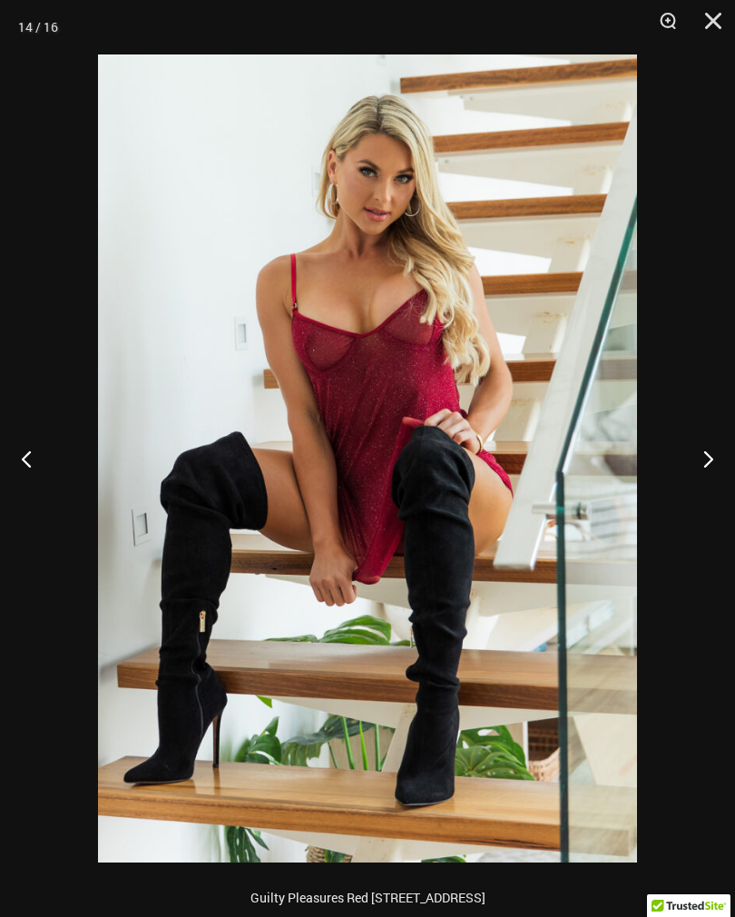
click at [689, 462] on button "Next" at bounding box center [701, 458] width 68 height 91
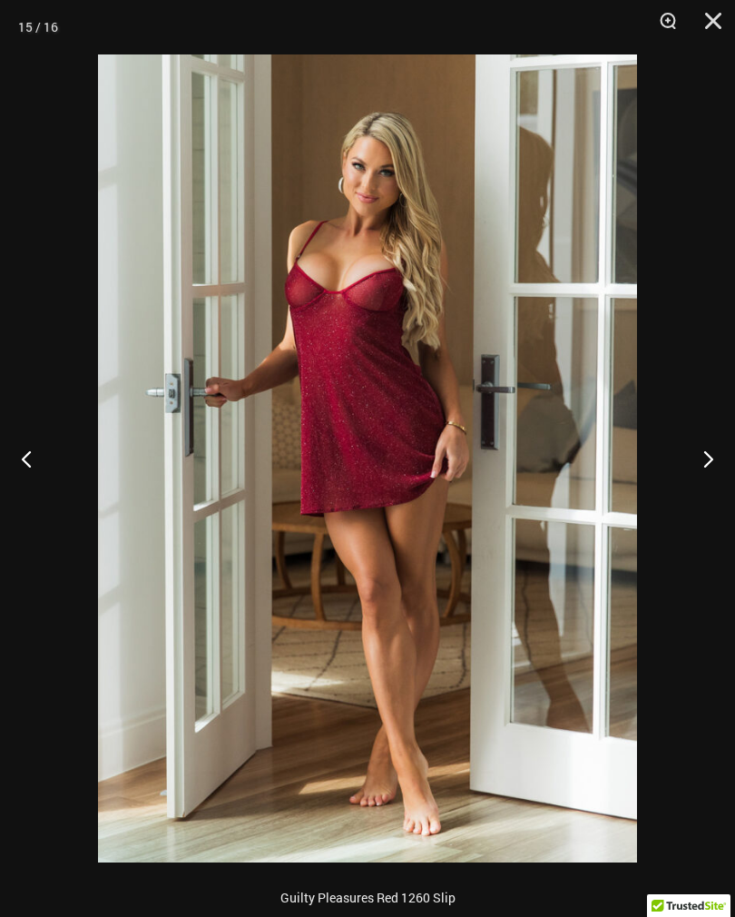
click at [691, 458] on button "Next" at bounding box center [701, 458] width 68 height 91
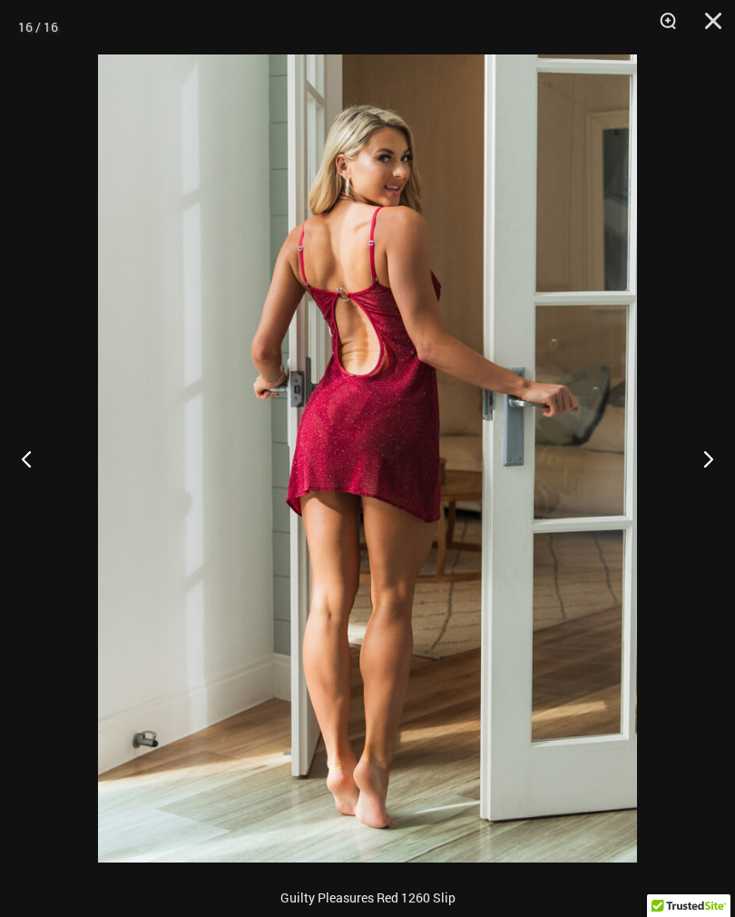
click at [695, 454] on button "Next" at bounding box center [701, 458] width 68 height 91
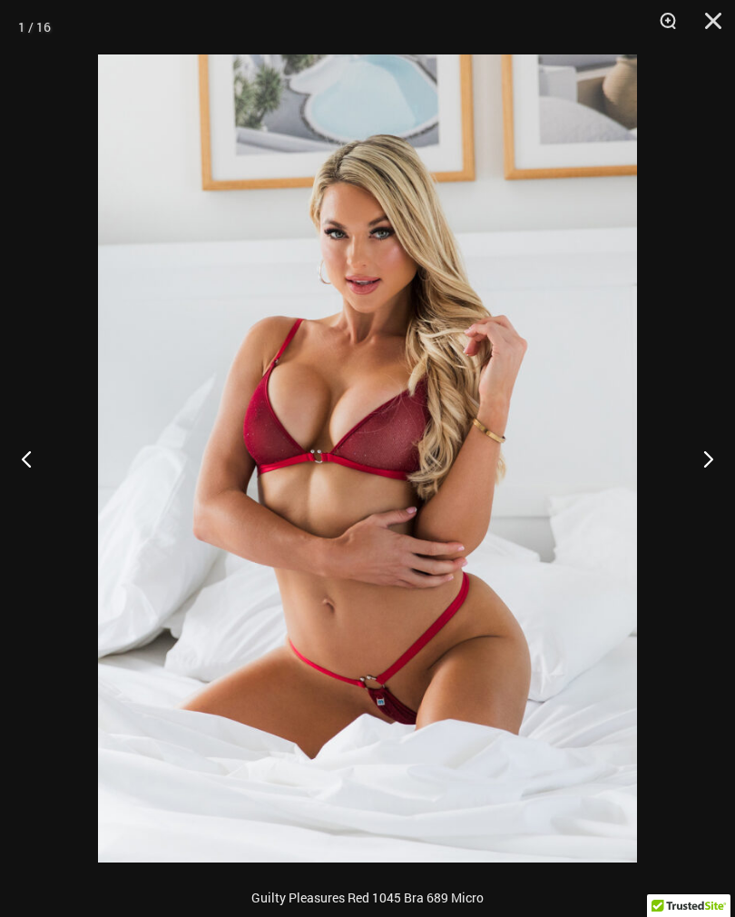
click at [702, 447] on button "Next" at bounding box center [701, 458] width 68 height 91
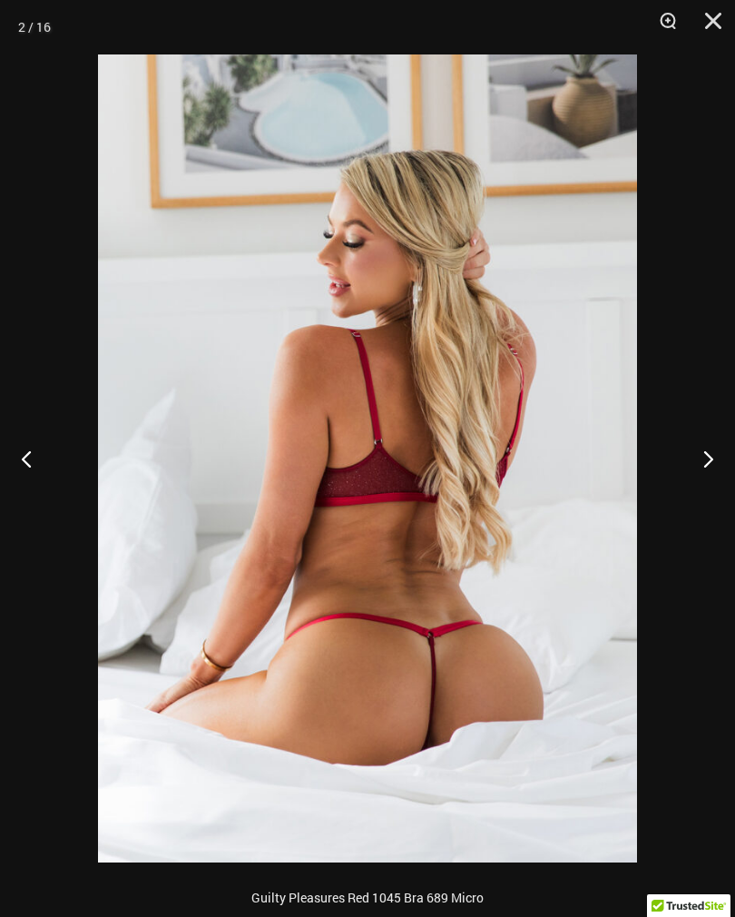
click at [697, 440] on button "Next" at bounding box center [701, 458] width 68 height 91
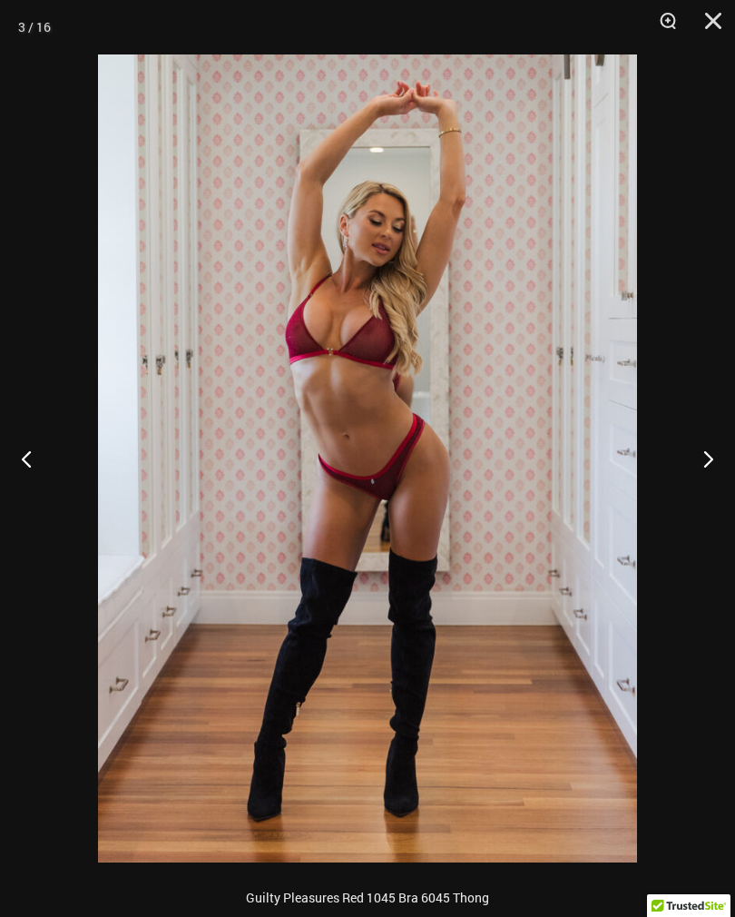
click at [705, 433] on button "Next" at bounding box center [701, 458] width 68 height 91
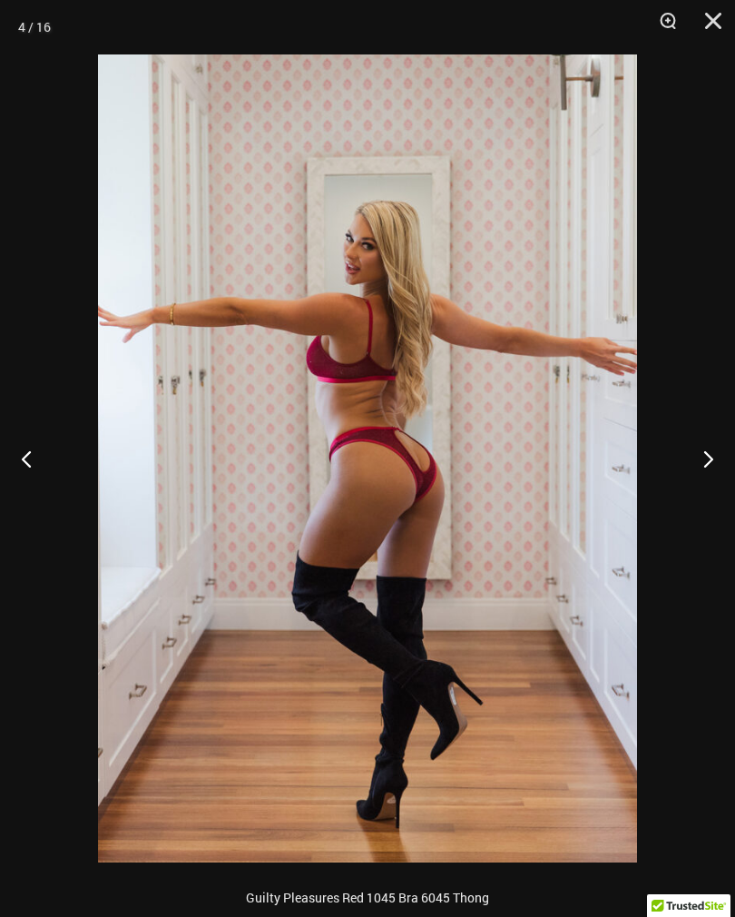
click at [695, 444] on button "Next" at bounding box center [701, 458] width 68 height 91
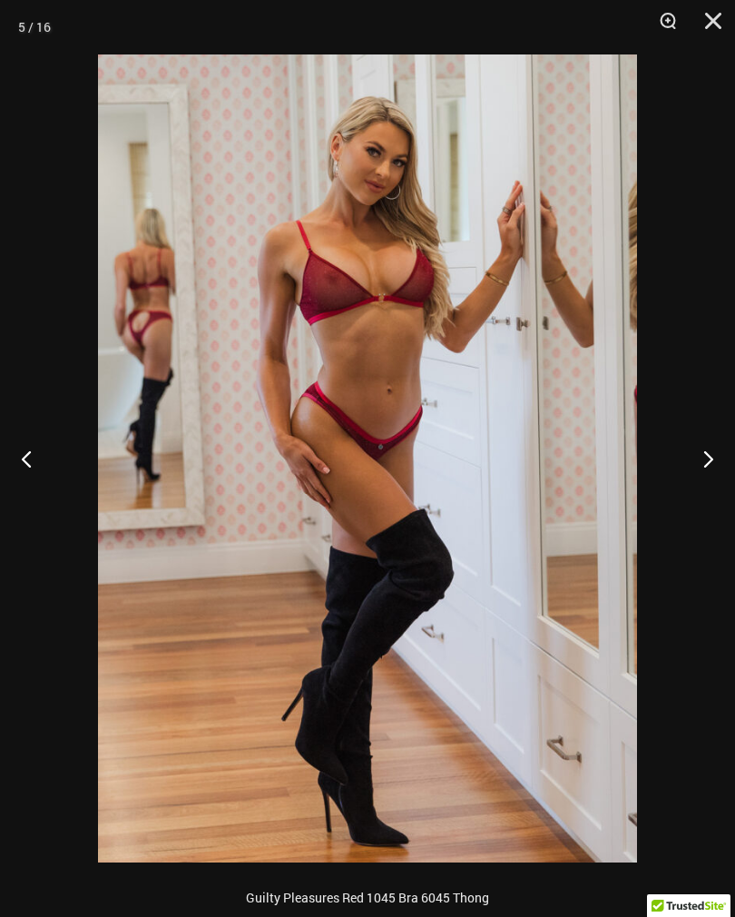
click at [700, 438] on button "Next" at bounding box center [701, 458] width 68 height 91
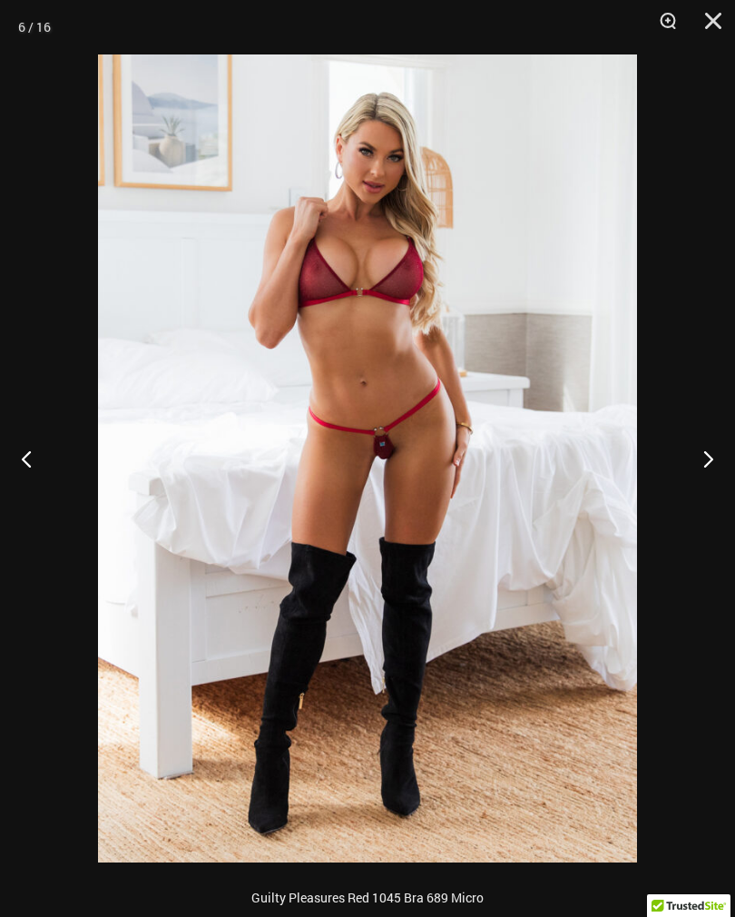
click at [687, 443] on button "Next" at bounding box center [701, 458] width 68 height 91
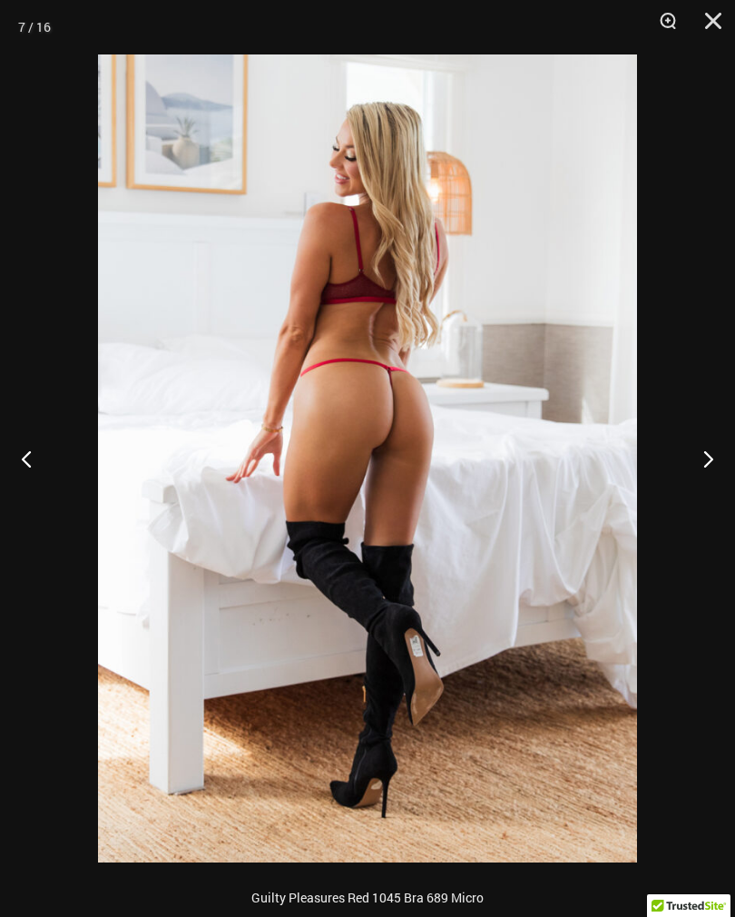
click at [686, 443] on button "Next" at bounding box center [701, 458] width 68 height 91
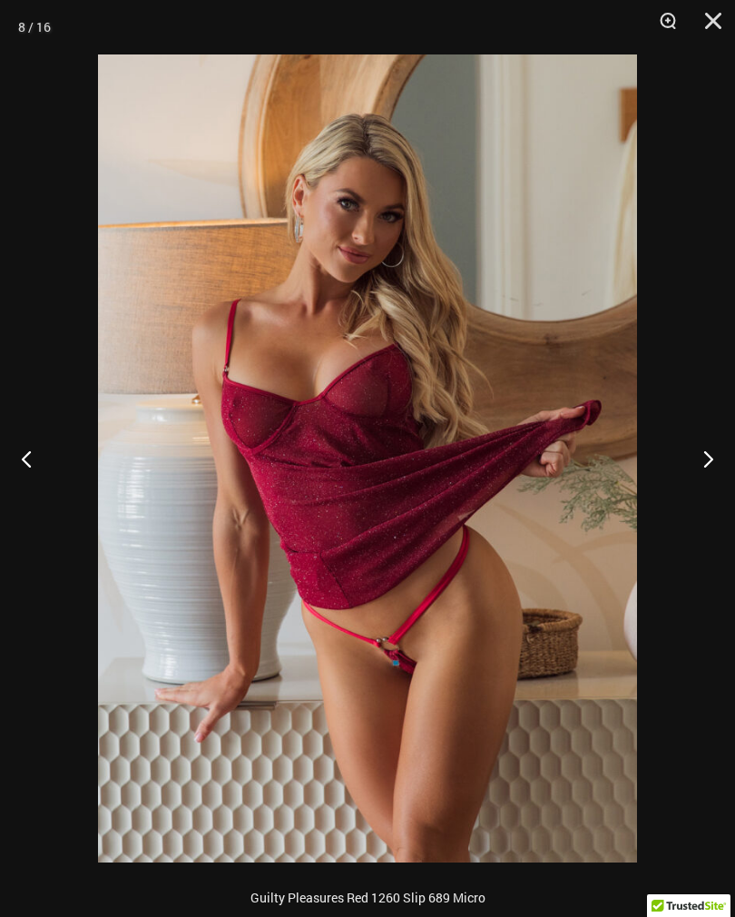
click at [686, 447] on button "Next" at bounding box center [701, 458] width 68 height 91
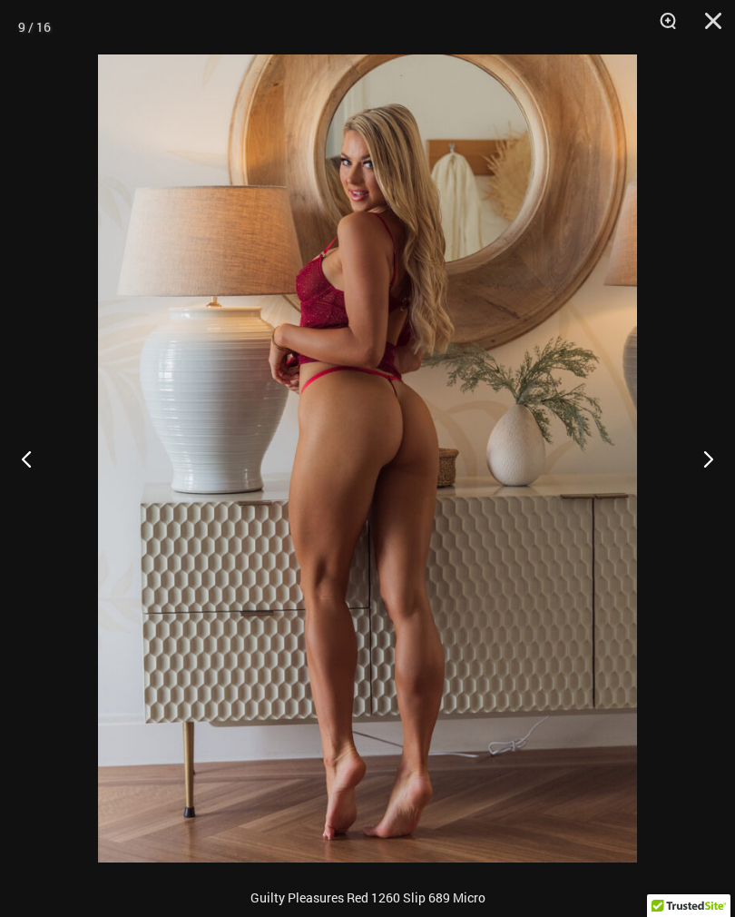
click at [683, 435] on button "Next" at bounding box center [701, 458] width 68 height 91
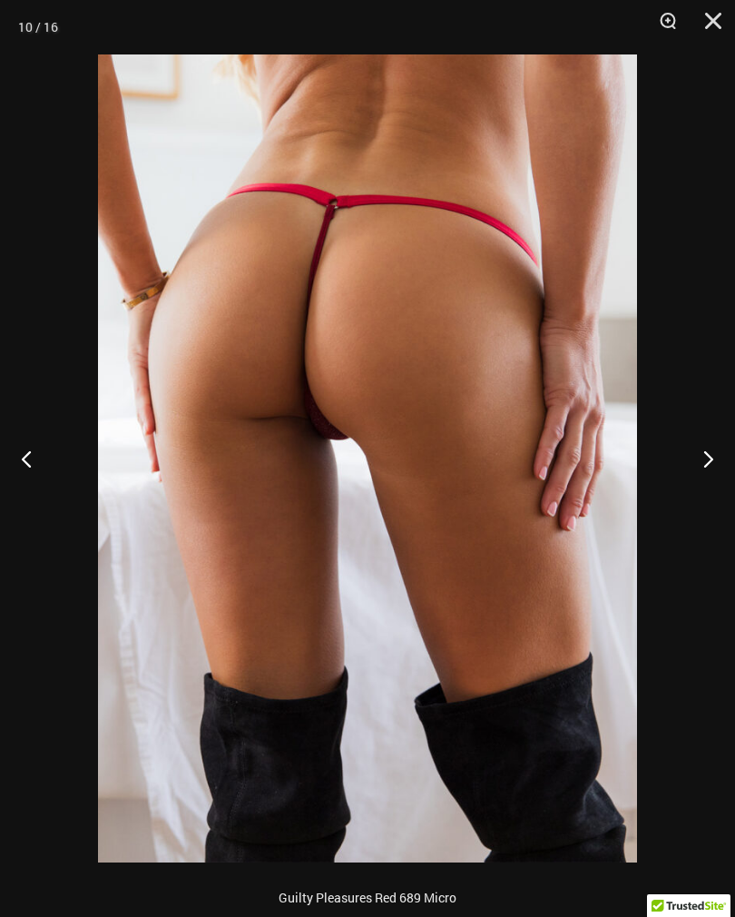
click at [683, 434] on button "Next" at bounding box center [701, 458] width 68 height 91
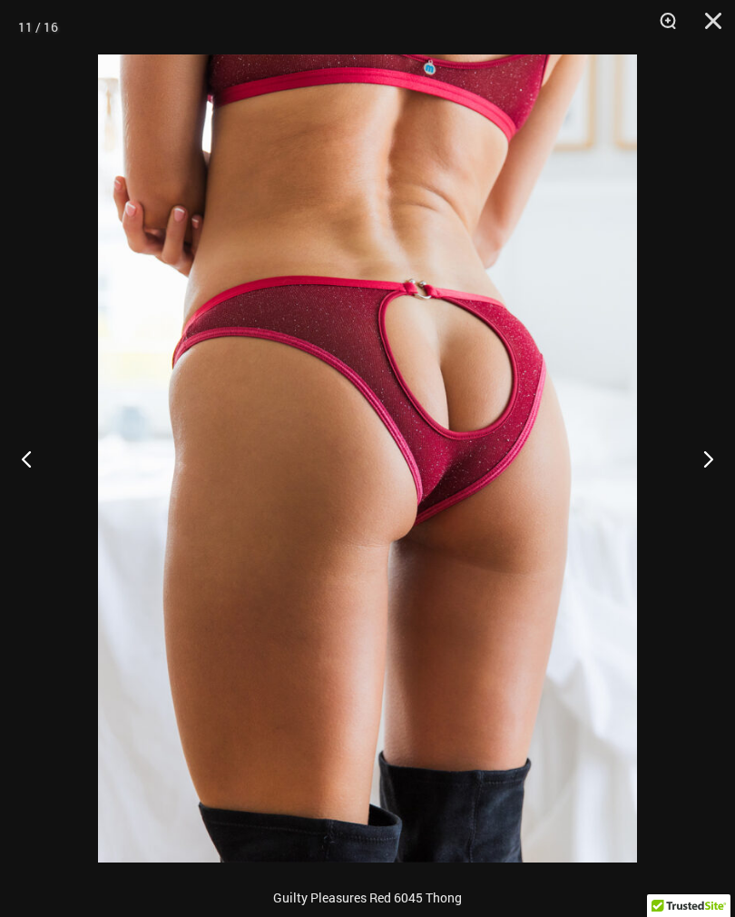
click at [685, 435] on button "Next" at bounding box center [701, 458] width 68 height 91
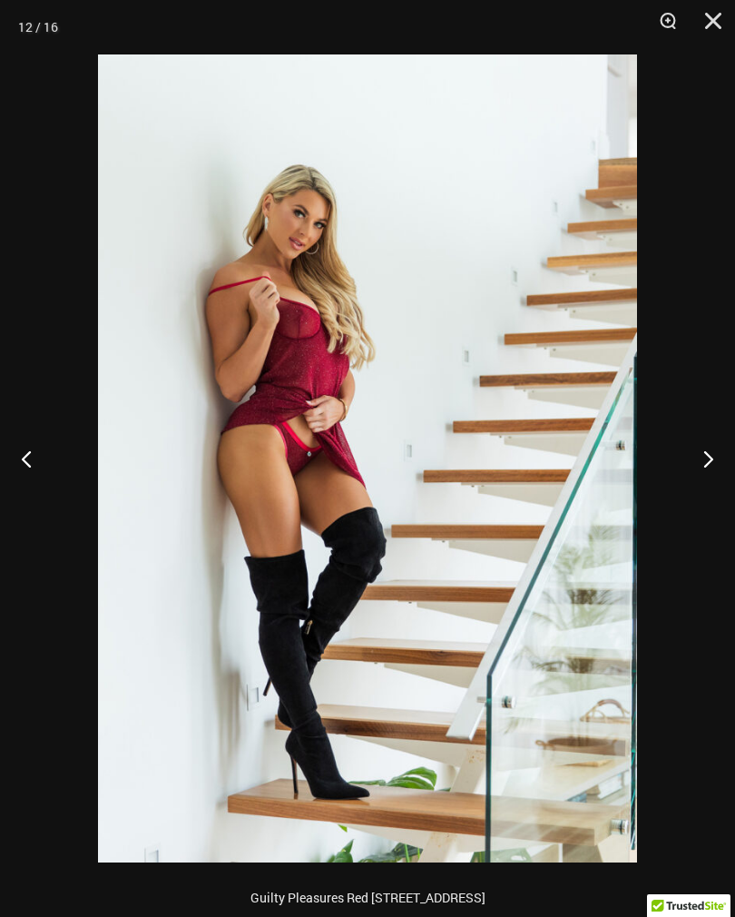
click at [695, 438] on button "Next" at bounding box center [701, 458] width 68 height 91
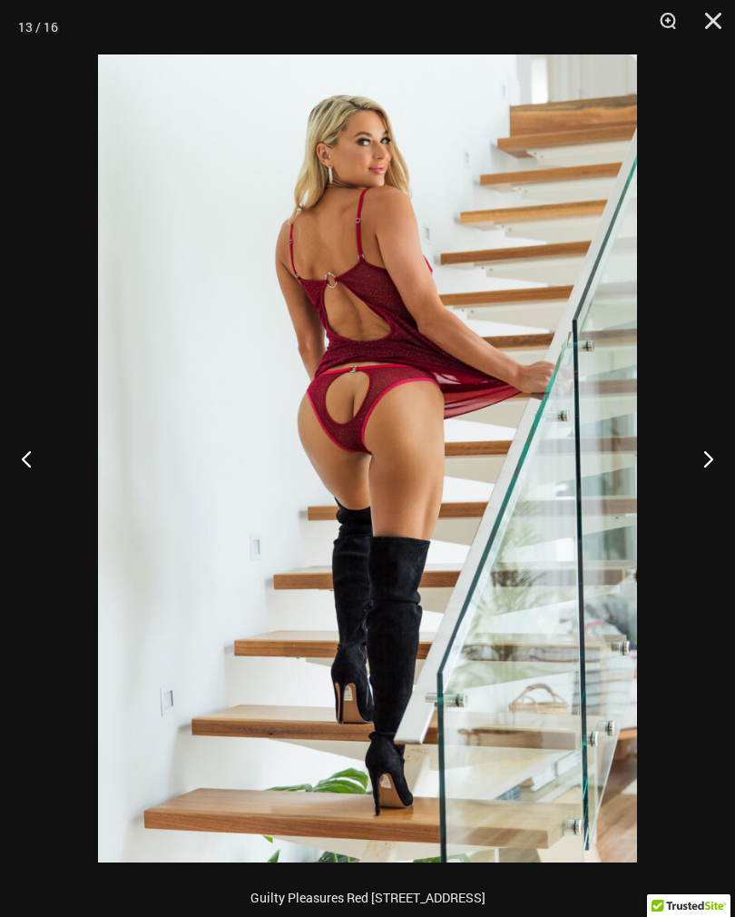
click at [689, 431] on button "Next" at bounding box center [701, 458] width 68 height 91
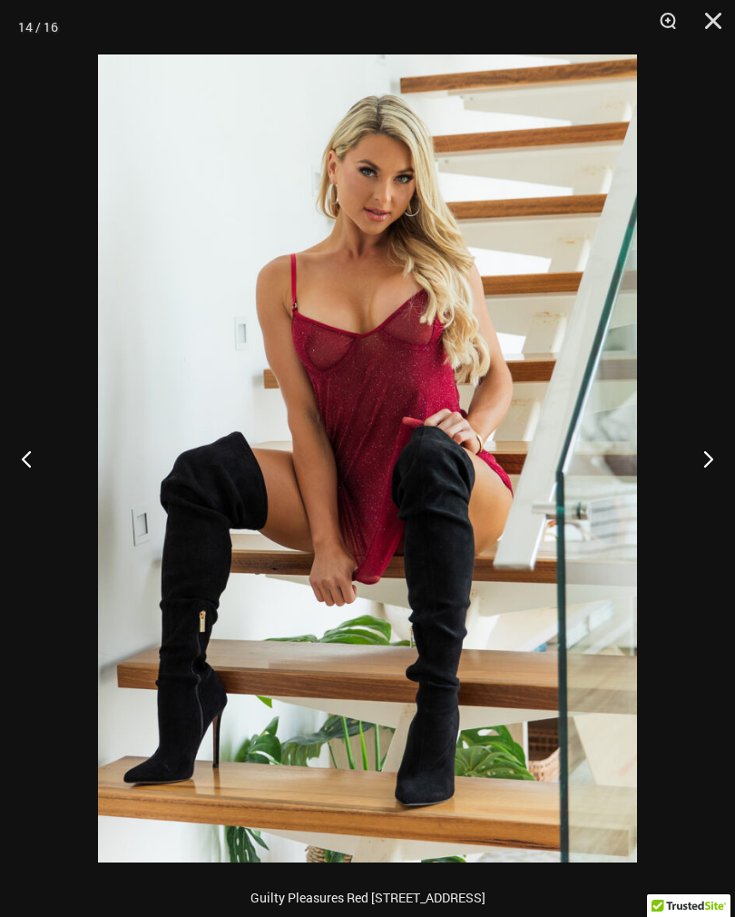
click at [692, 425] on button "Next" at bounding box center [701, 458] width 68 height 91
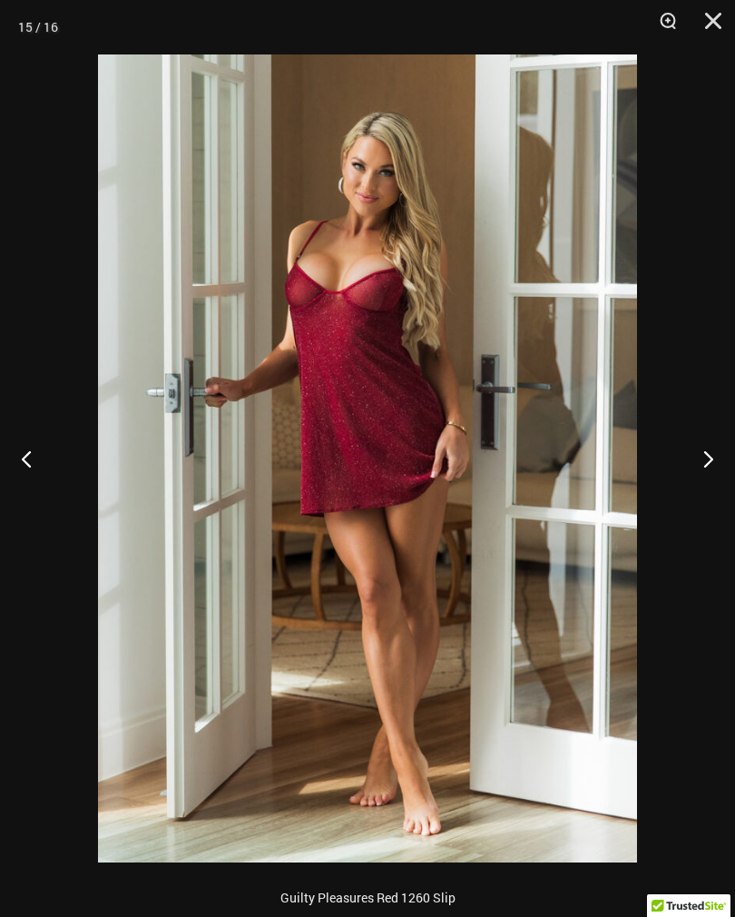
click at [690, 419] on button "Next" at bounding box center [701, 458] width 68 height 91
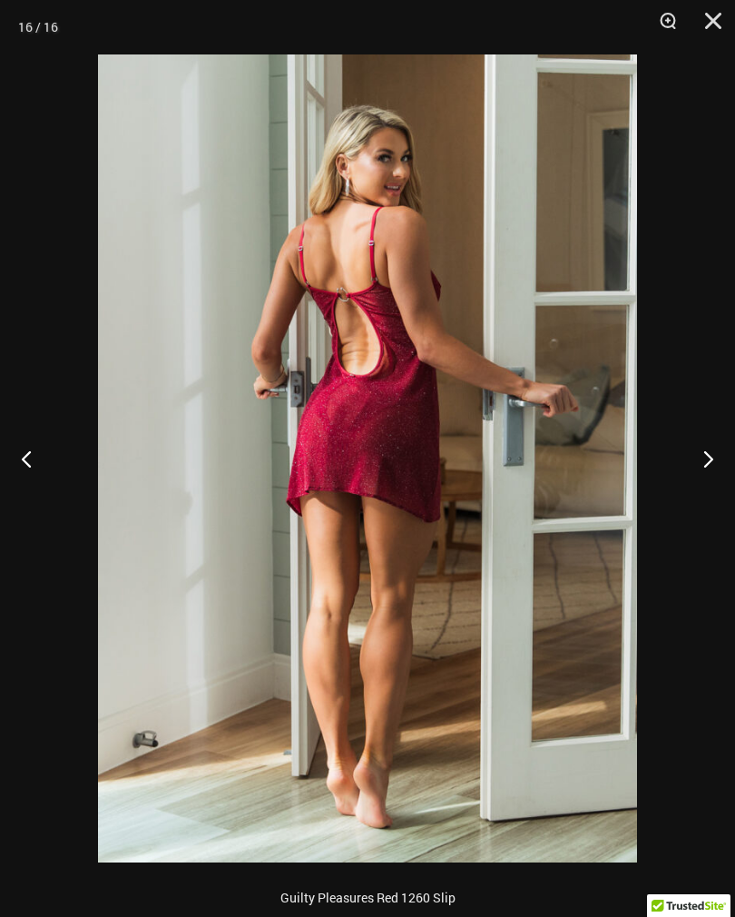
click at [678, 434] on button "Next" at bounding box center [701, 458] width 68 height 91
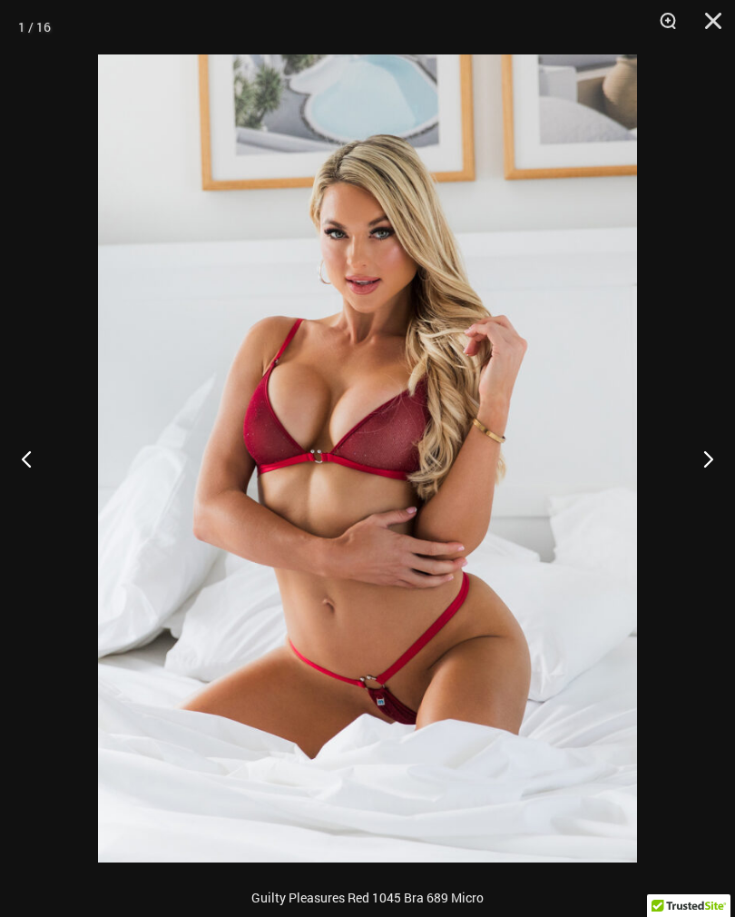
click at [662, 38] on button "Zoom" at bounding box center [661, 27] width 45 height 54
